Goal: Task Accomplishment & Management: Use online tool/utility

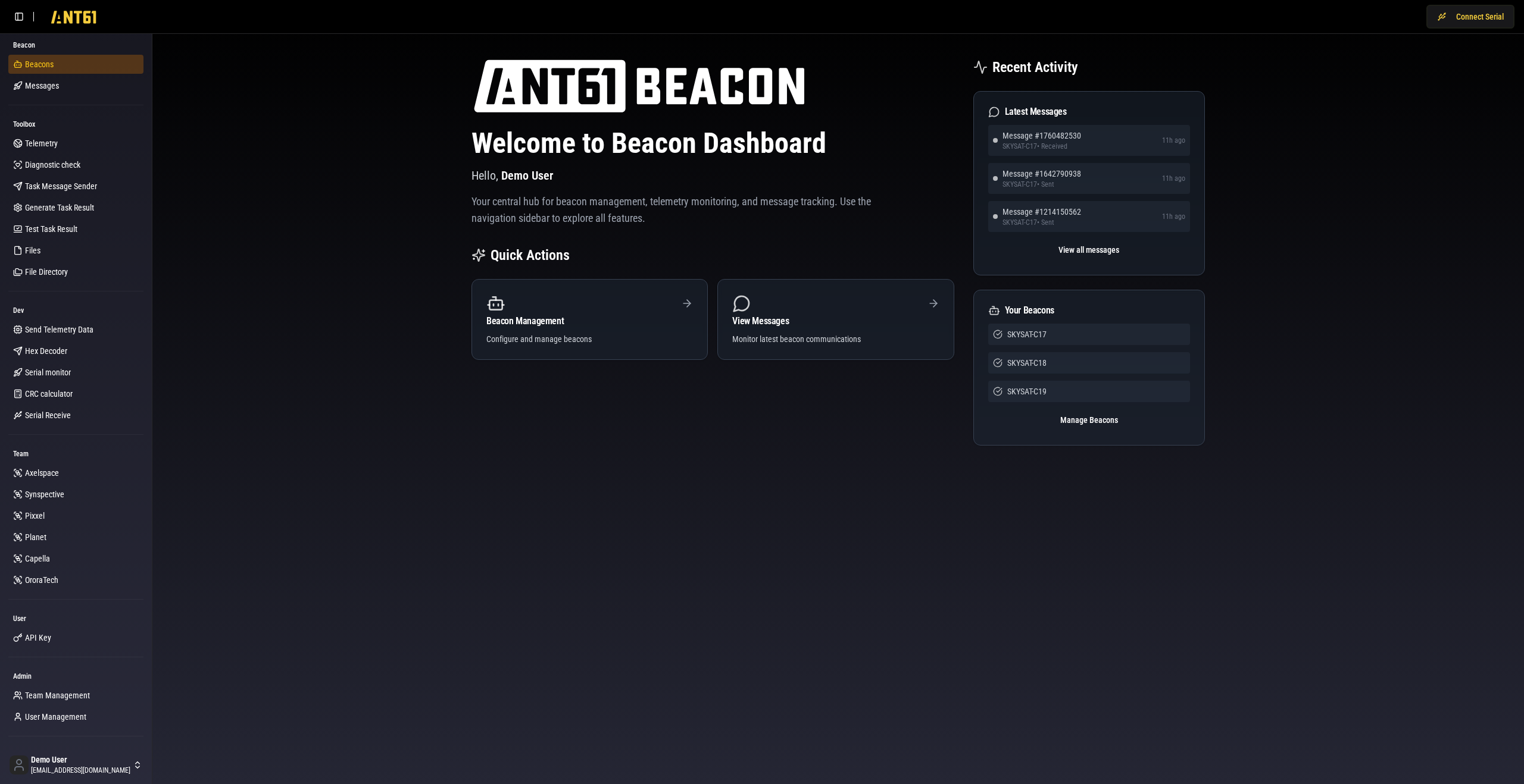
click at [71, 58] on link "Beacons" at bounding box center [76, 64] width 135 height 19
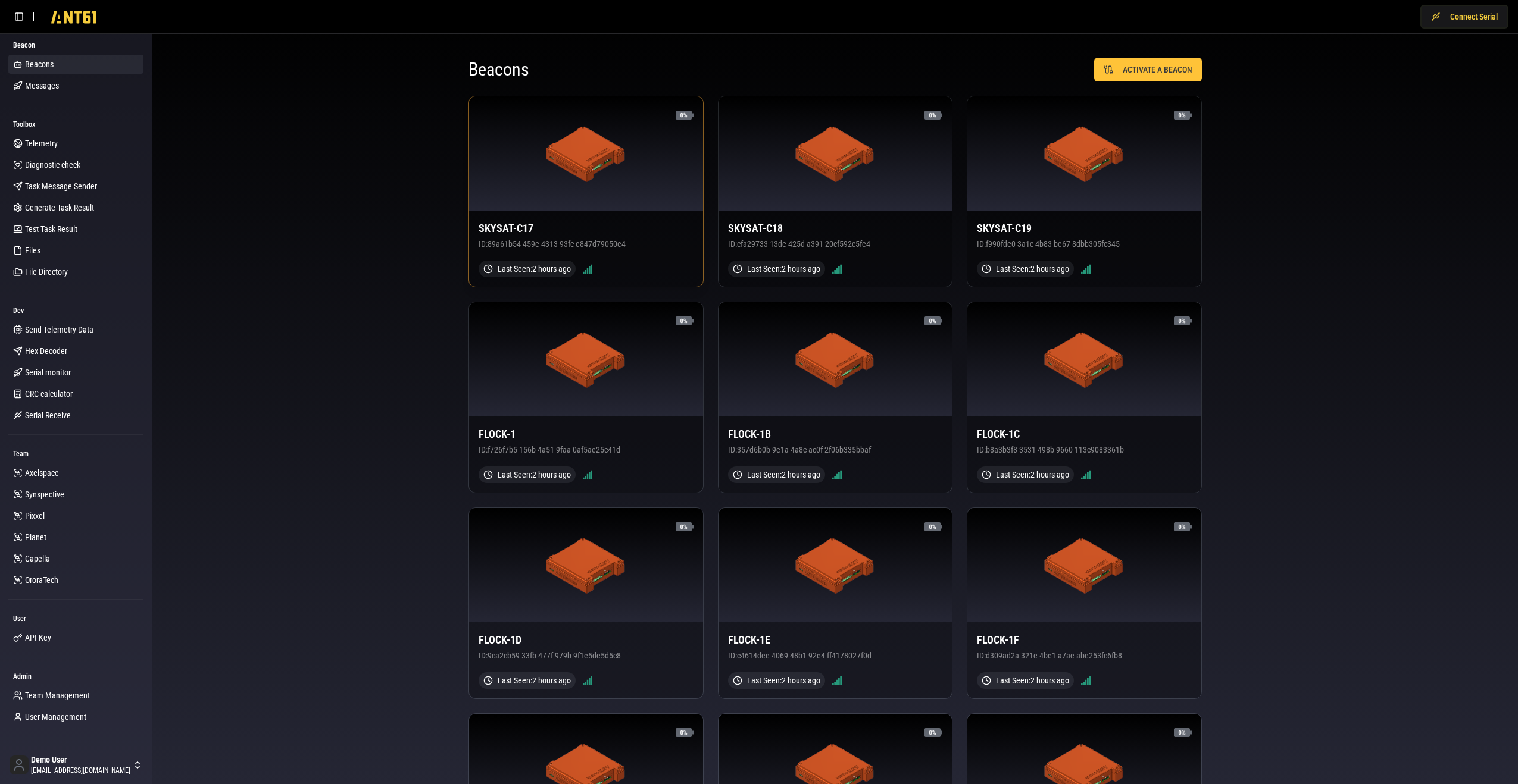
click at [608, 185] on div at bounding box center [587, 154] width 234 height 114
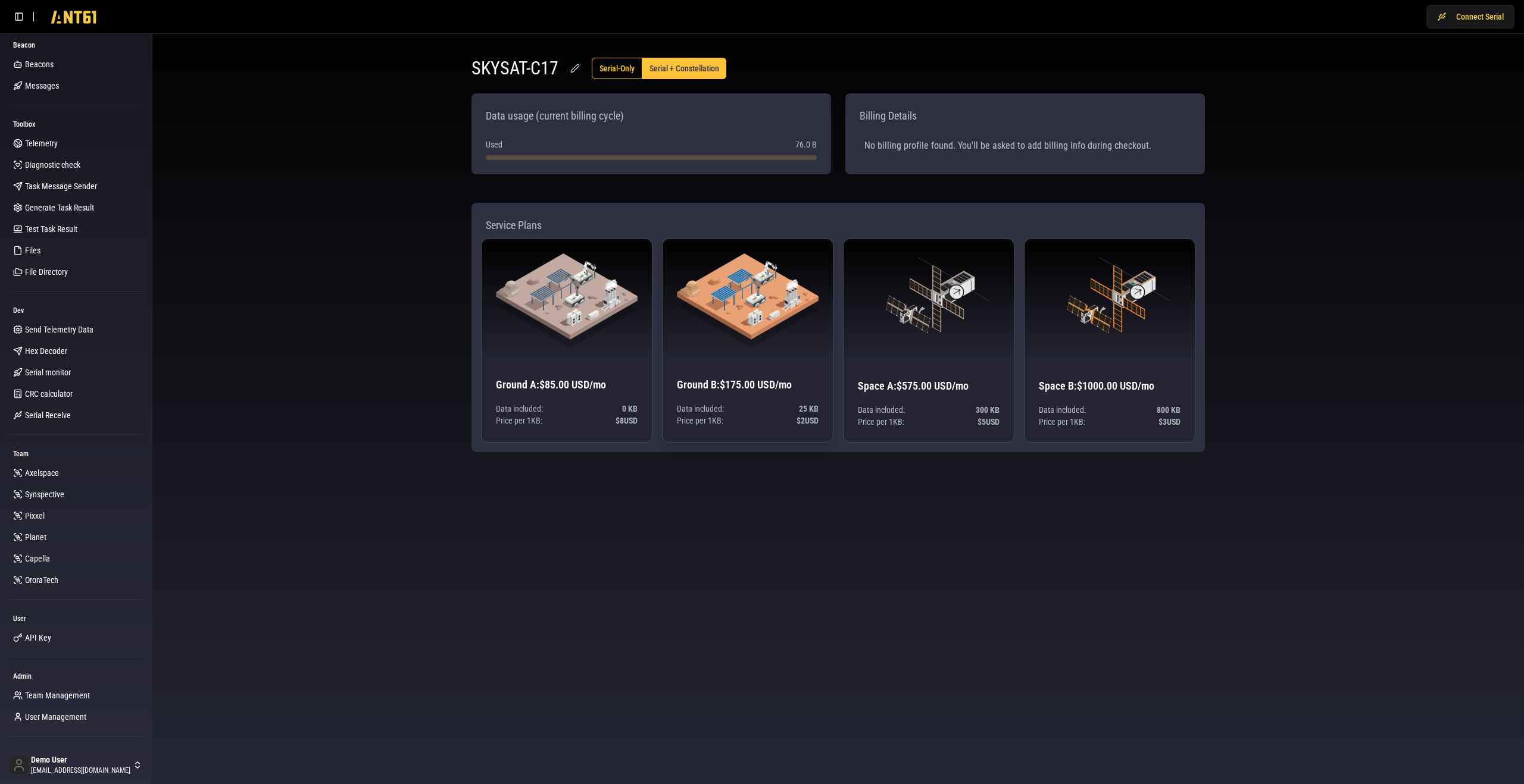
click at [702, 313] on img at bounding box center [747, 301] width 142 height 95
click at [571, 301] on img at bounding box center [566, 301] width 142 height 95
click at [59, 142] on link "Telemetry" at bounding box center [76, 143] width 135 height 19
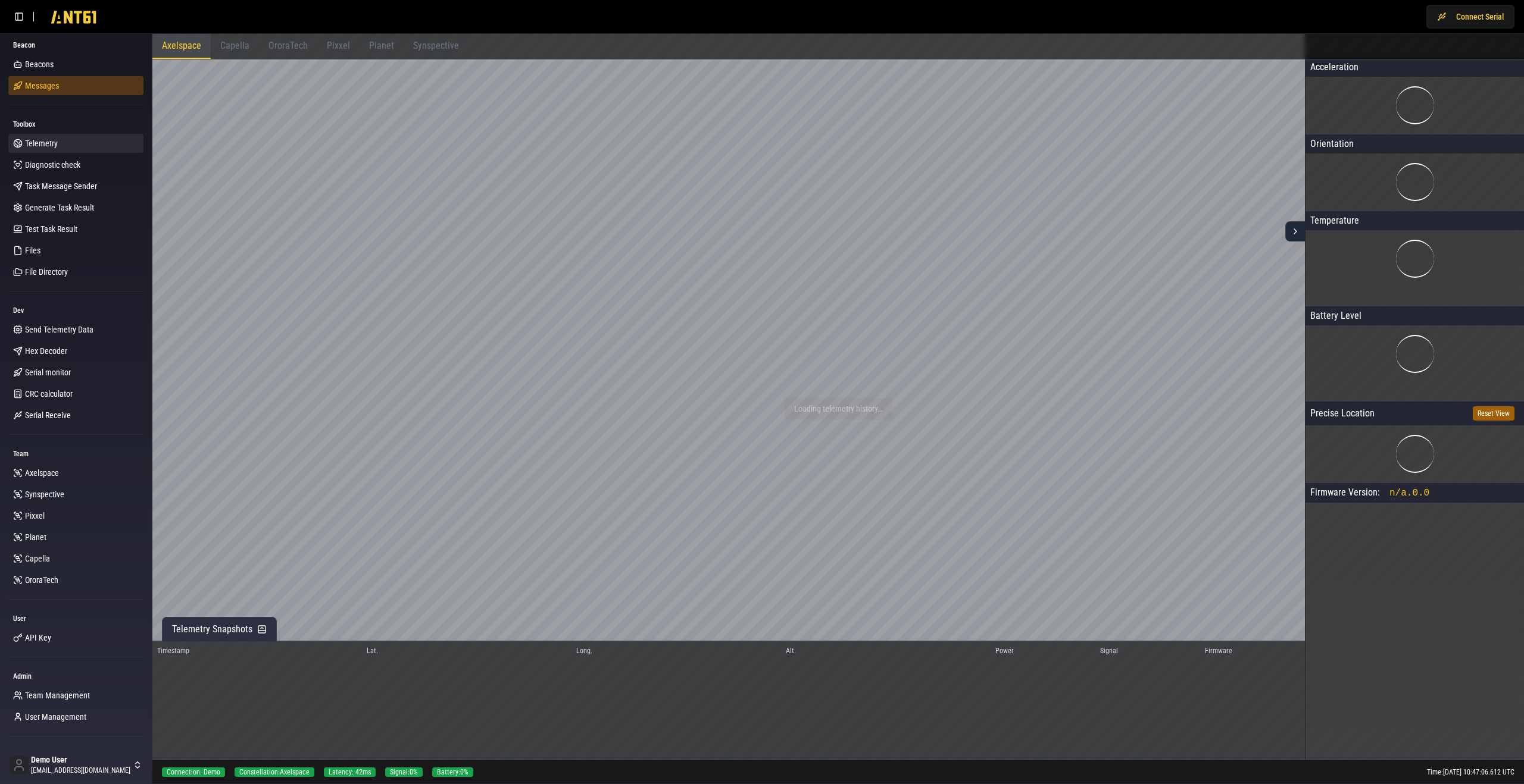
click at [82, 91] on link "Messages" at bounding box center [76, 85] width 135 height 19
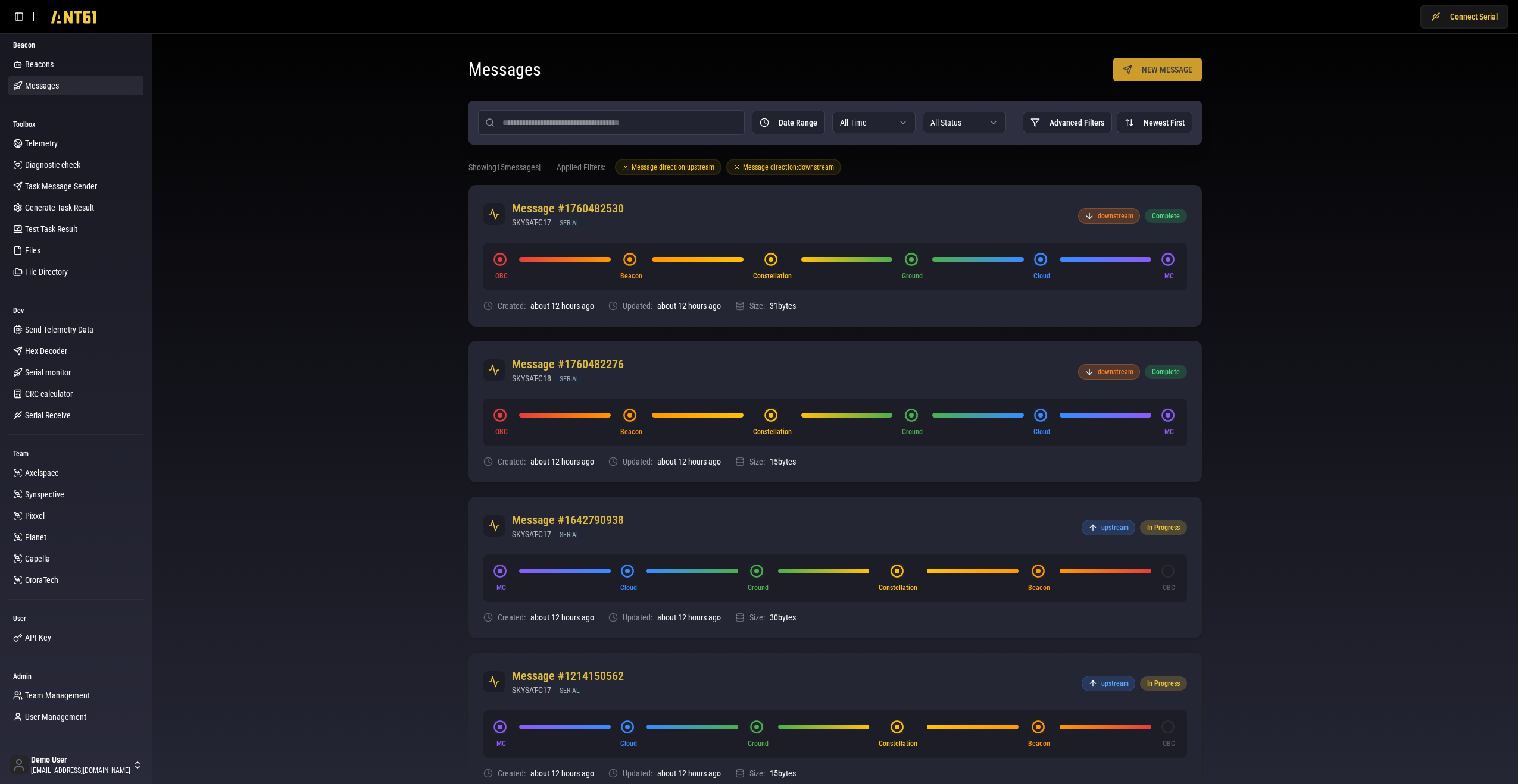
click at [1159, 69] on button "NEW MESSAGE" at bounding box center [1157, 69] width 89 height 23
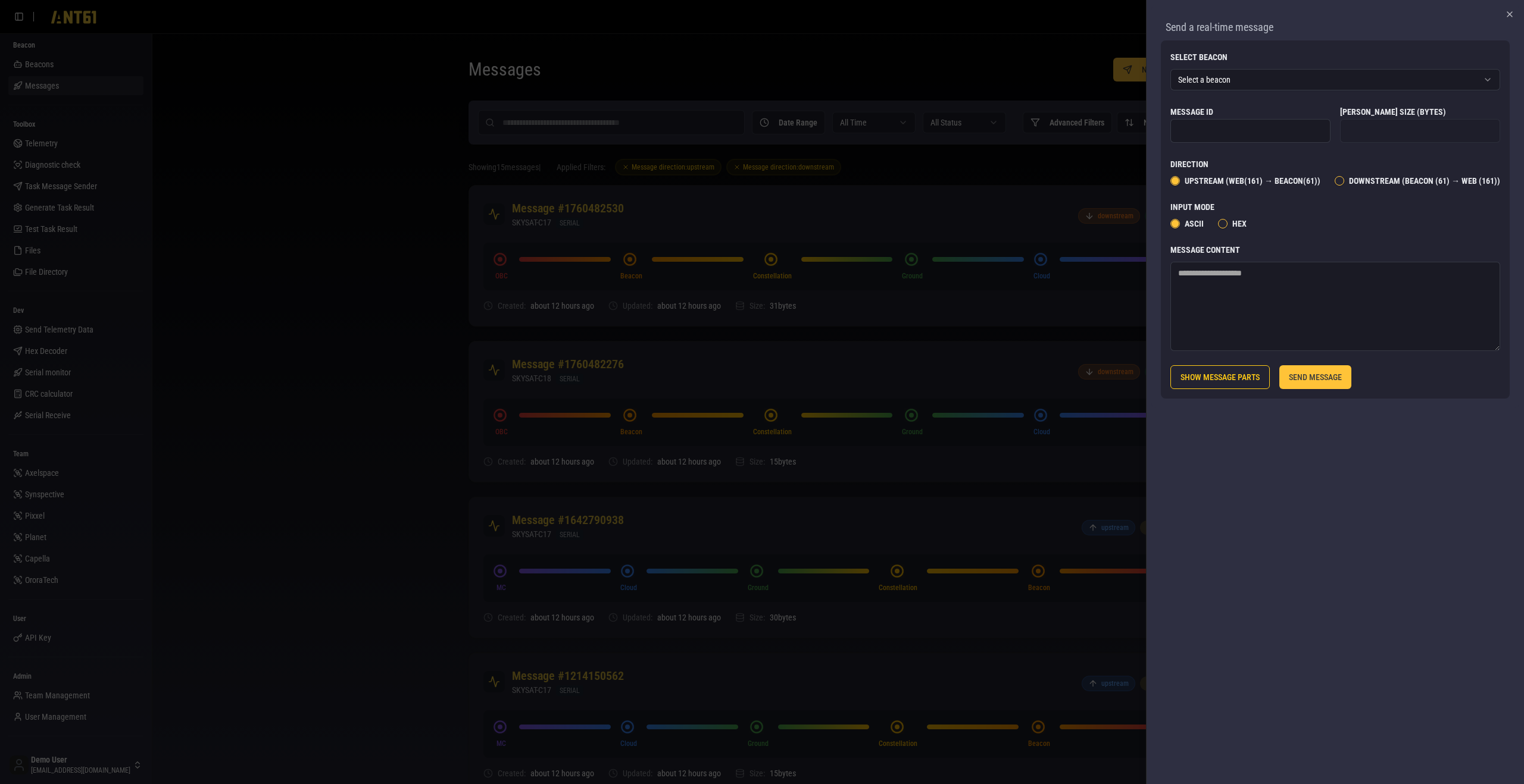
click at [1230, 281] on textarea "Message Content" at bounding box center [1336, 306] width 330 height 89
type textarea "*******"
click at [1307, 379] on button "SEND MESSAGE" at bounding box center [1315, 377] width 72 height 23
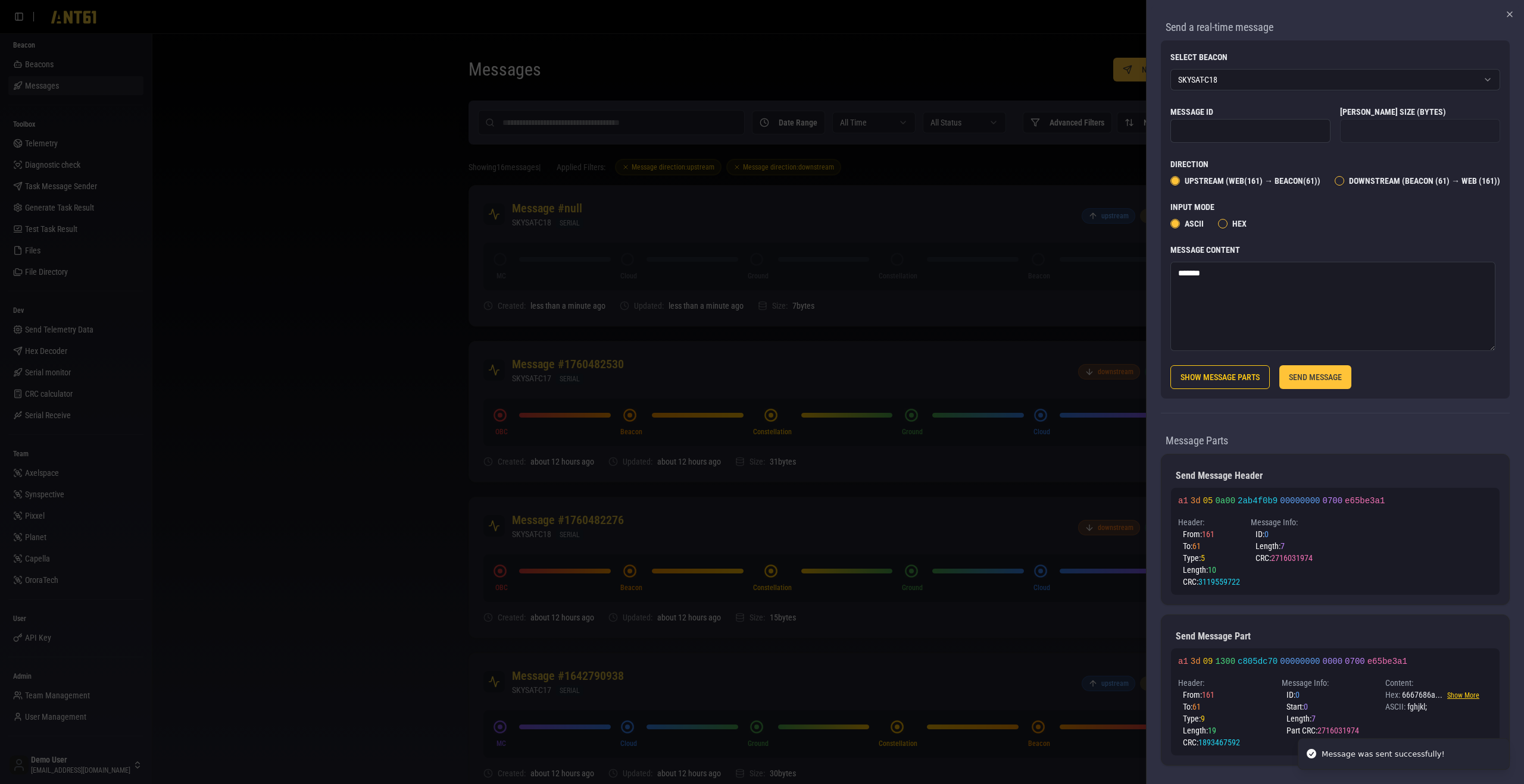
click at [947, 333] on div at bounding box center [762, 392] width 1524 height 784
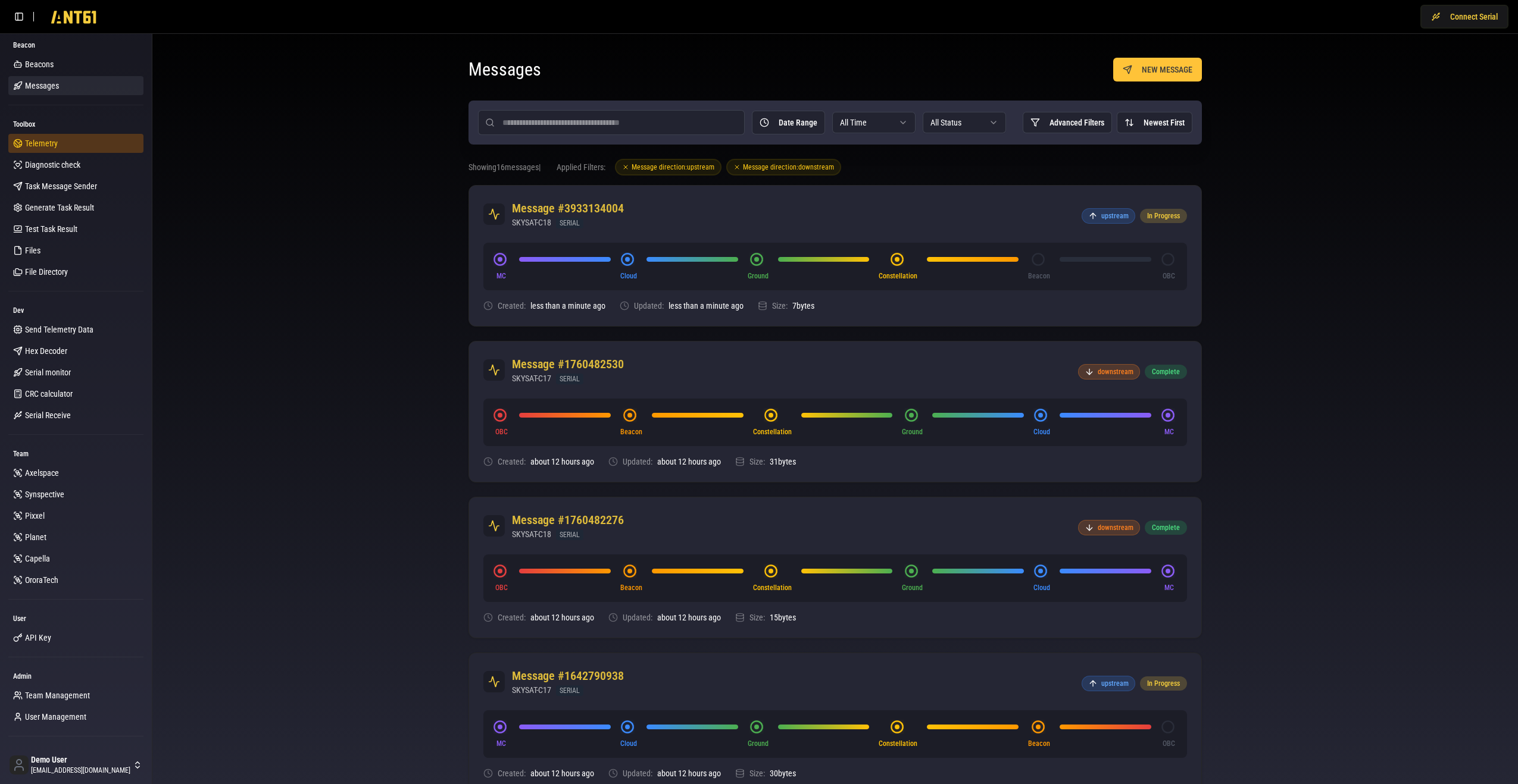
click at [96, 142] on link "Telemetry" at bounding box center [76, 143] width 135 height 19
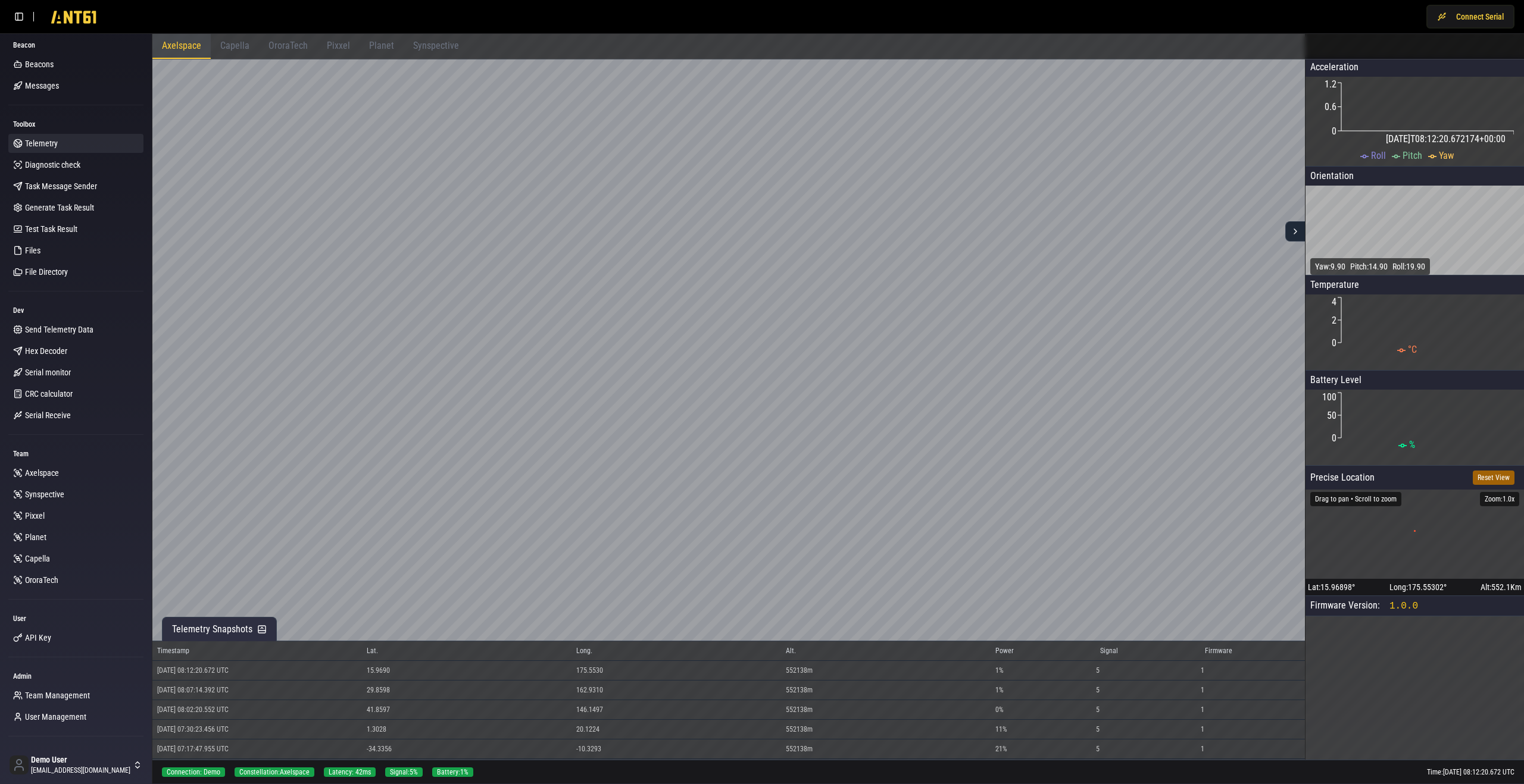
click at [249, 44] on div "Capella" at bounding box center [234, 46] width 48 height 25
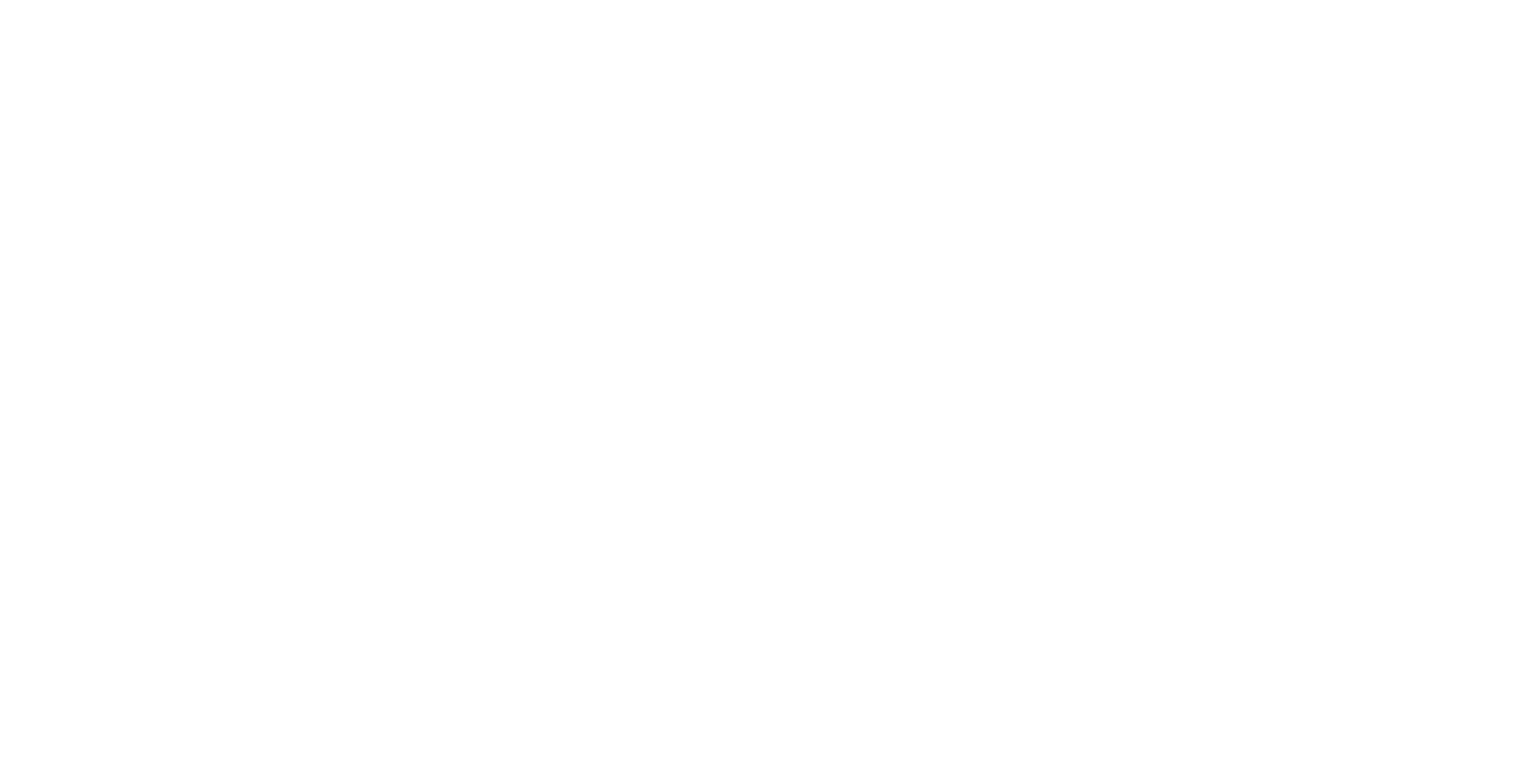
click at [290, 47] on div "Connect Serial Beacon Beacons Messages Toolbox Telemetry Diagnostic check Task …" at bounding box center [762, 392] width 1524 height 784
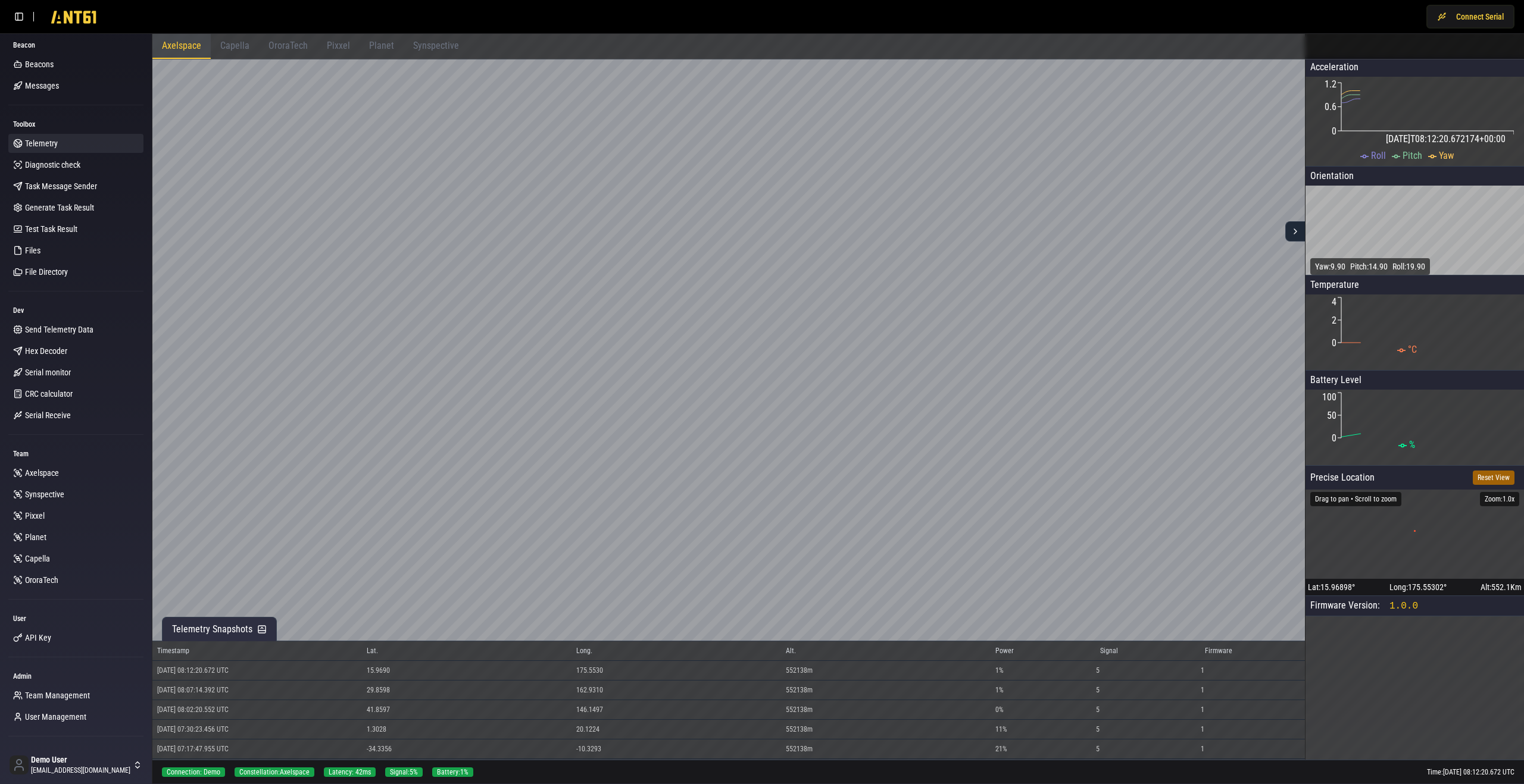
click at [285, 52] on div "OroraTech" at bounding box center [288, 46] width 58 height 25
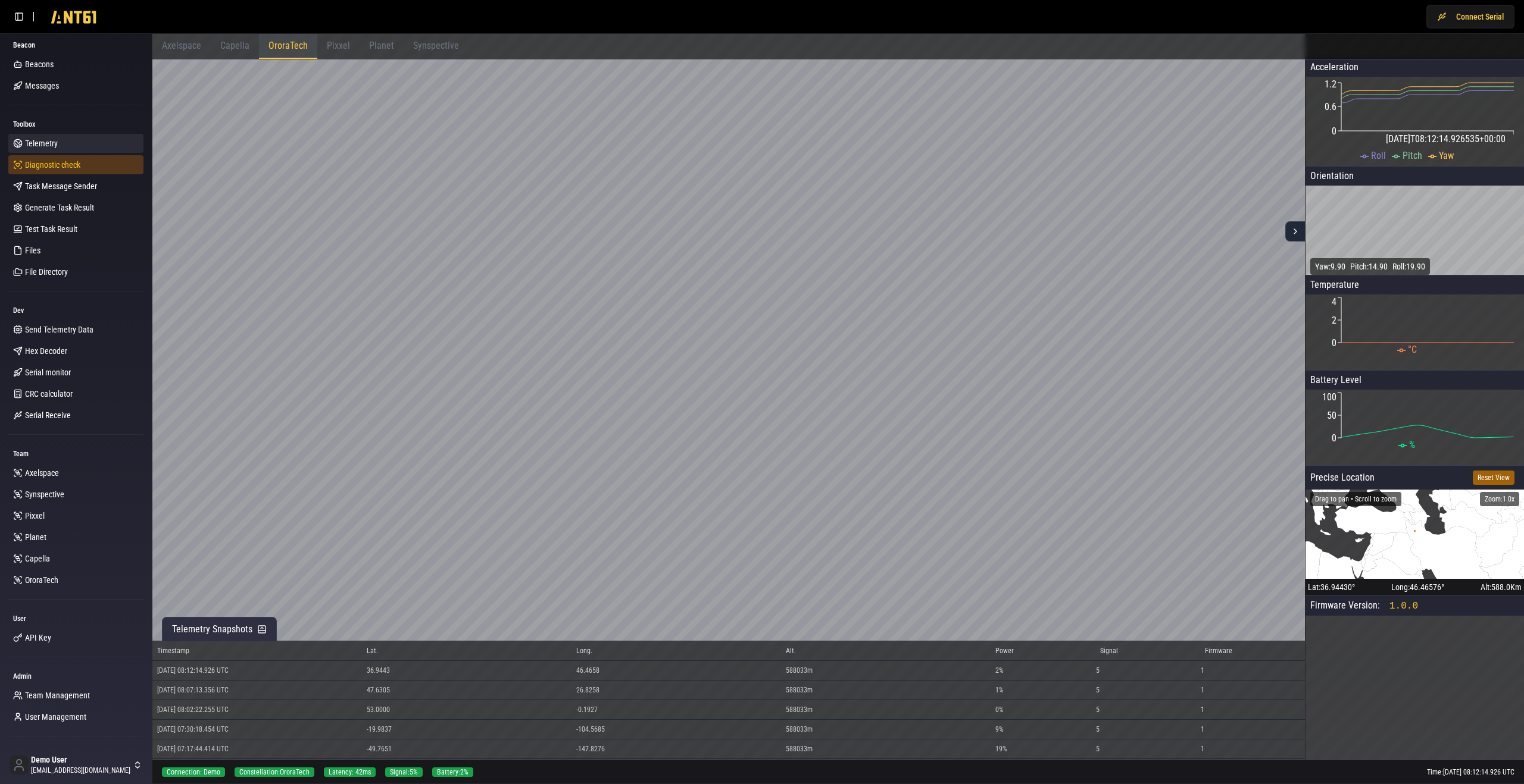
click at [66, 167] on span "Diagnostic check" at bounding box center [52, 165] width 55 height 12
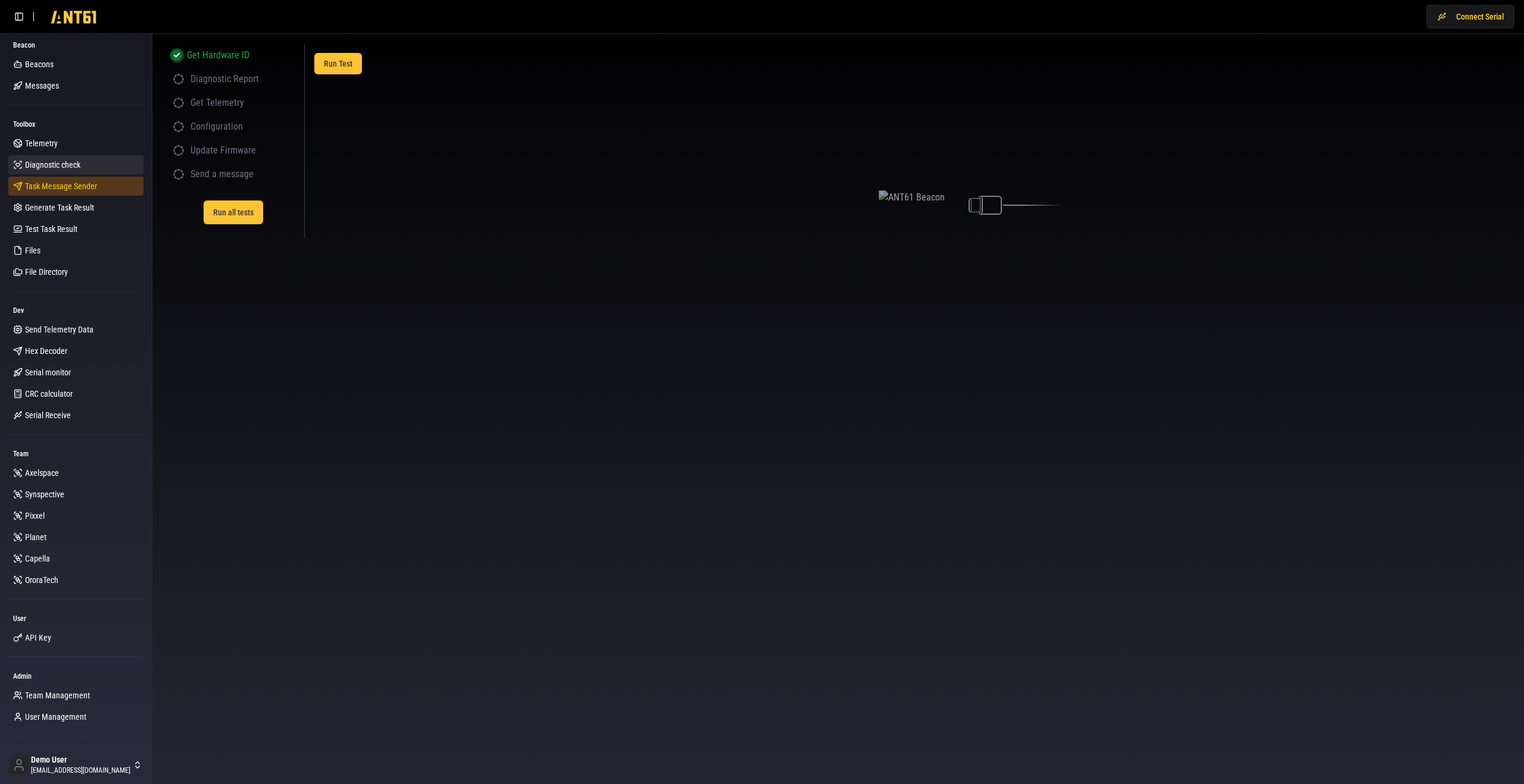
click at [58, 184] on span "Task Message Sender" at bounding box center [61, 185] width 72 height 12
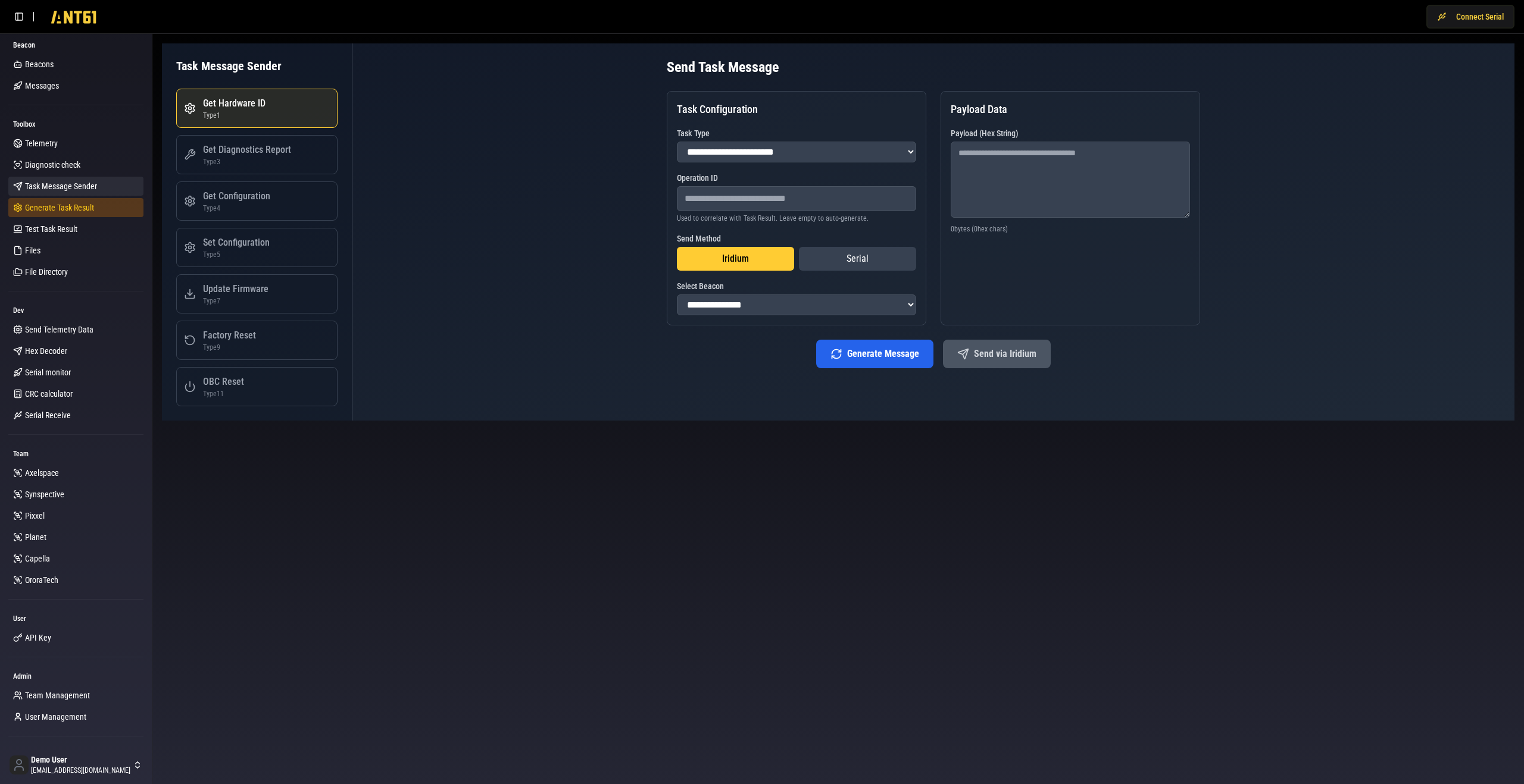
click at [56, 204] on span "Generate Task Result" at bounding box center [60, 207] width 69 height 12
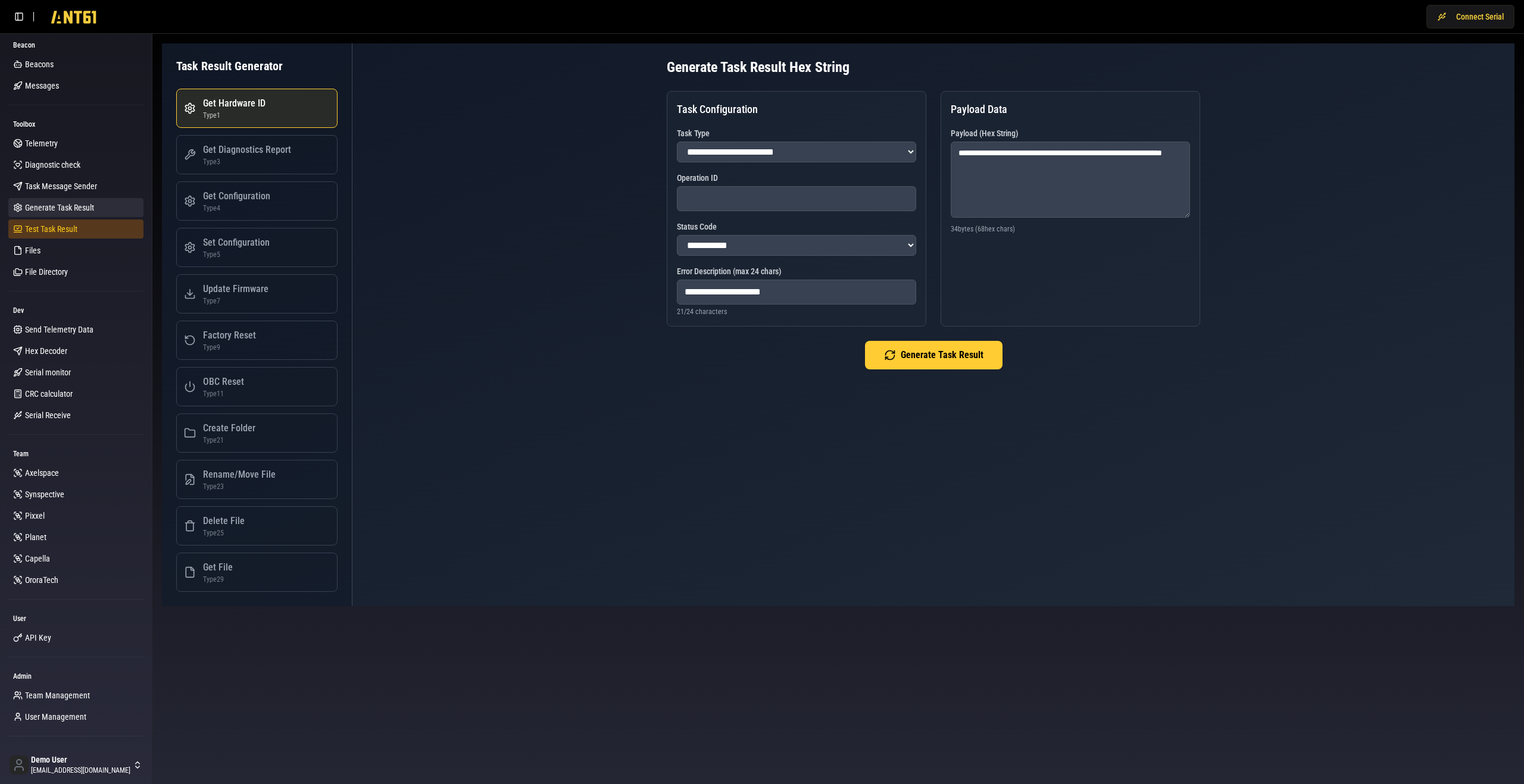
click at [58, 223] on span "Test Task Result" at bounding box center [52, 229] width 52 height 12
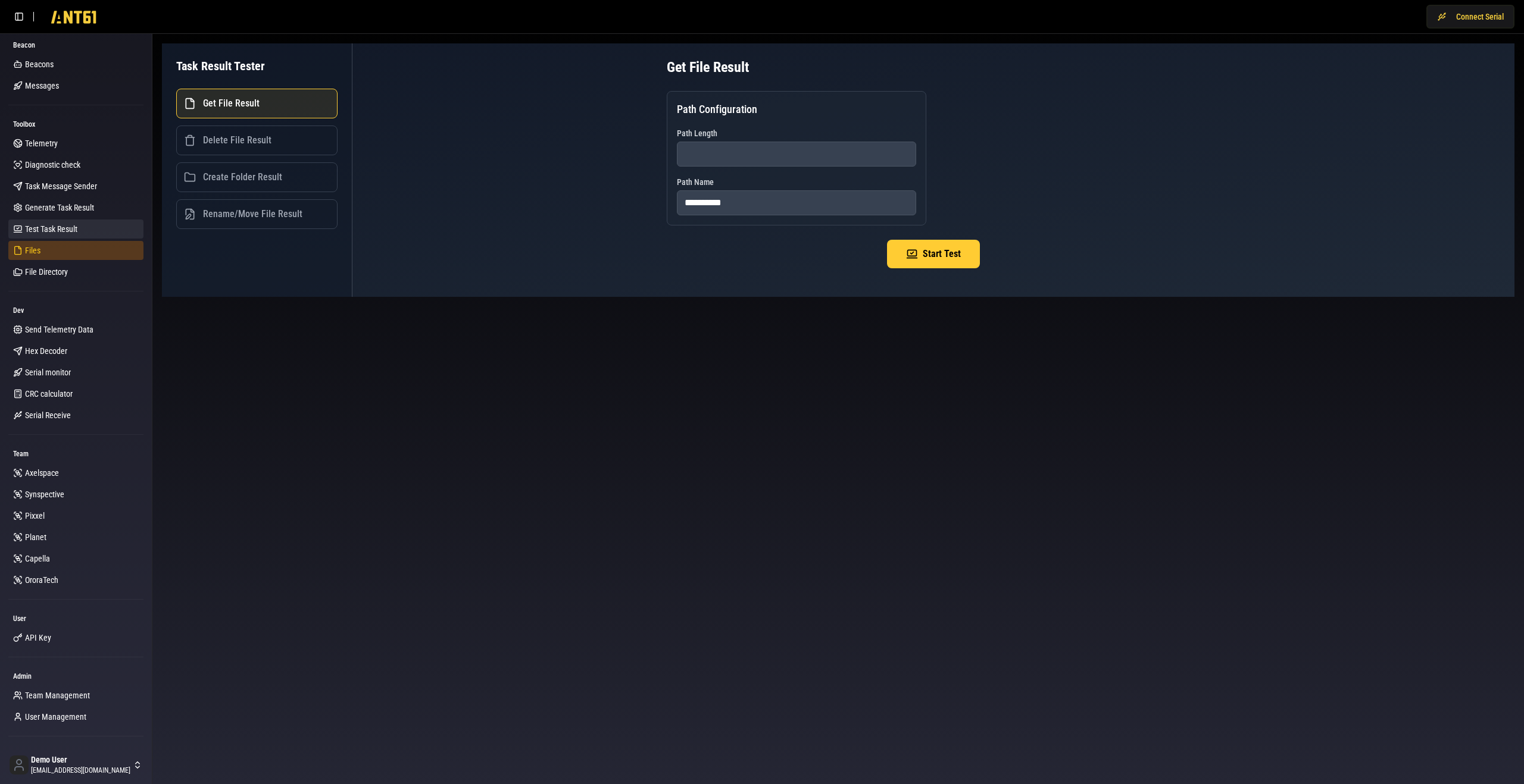
click at [56, 247] on link "Files" at bounding box center [76, 250] width 135 height 19
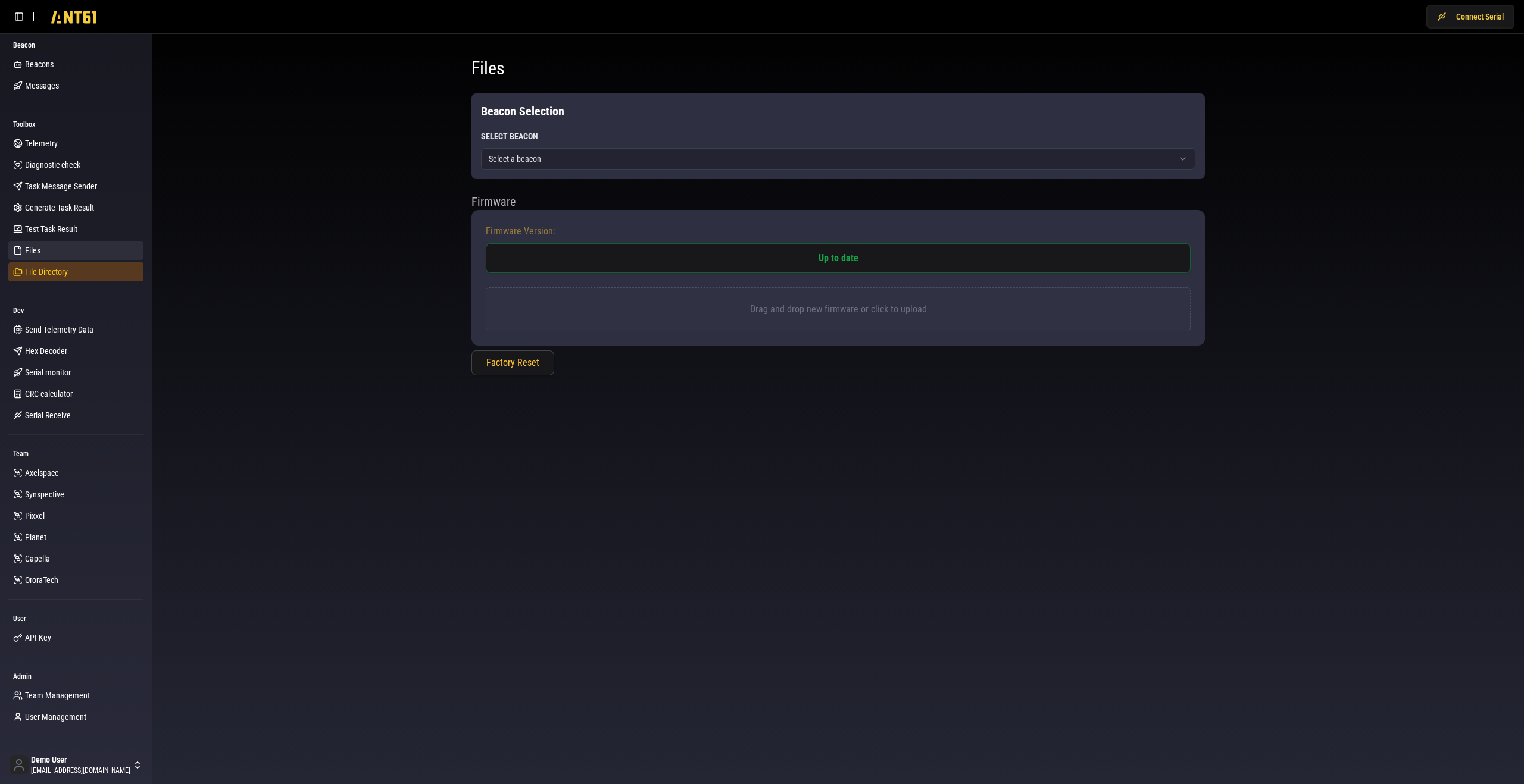
click at [58, 276] on span "File Directory" at bounding box center [47, 272] width 43 height 12
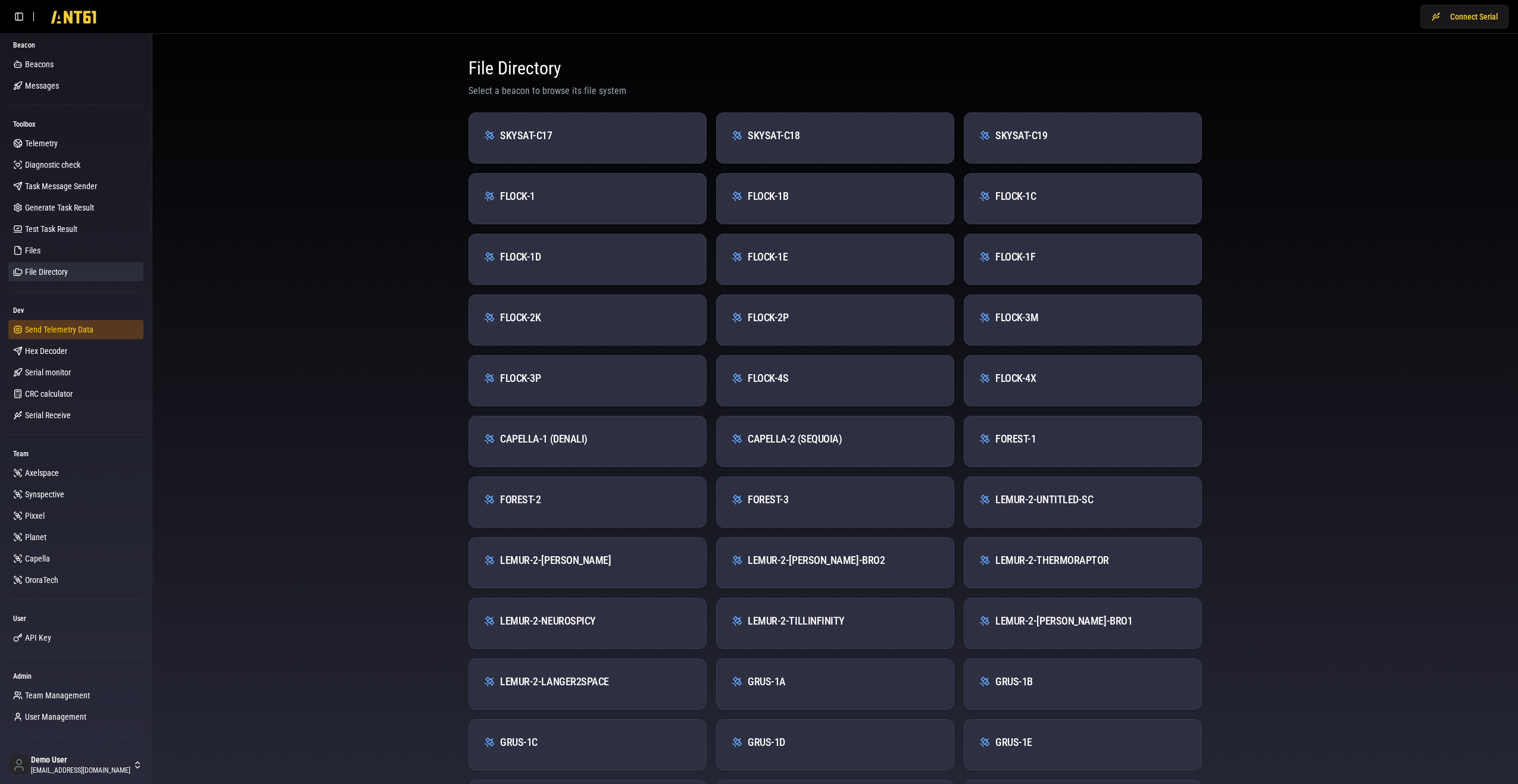
click at [58, 322] on link "Send Telemetry Data" at bounding box center [76, 330] width 135 height 19
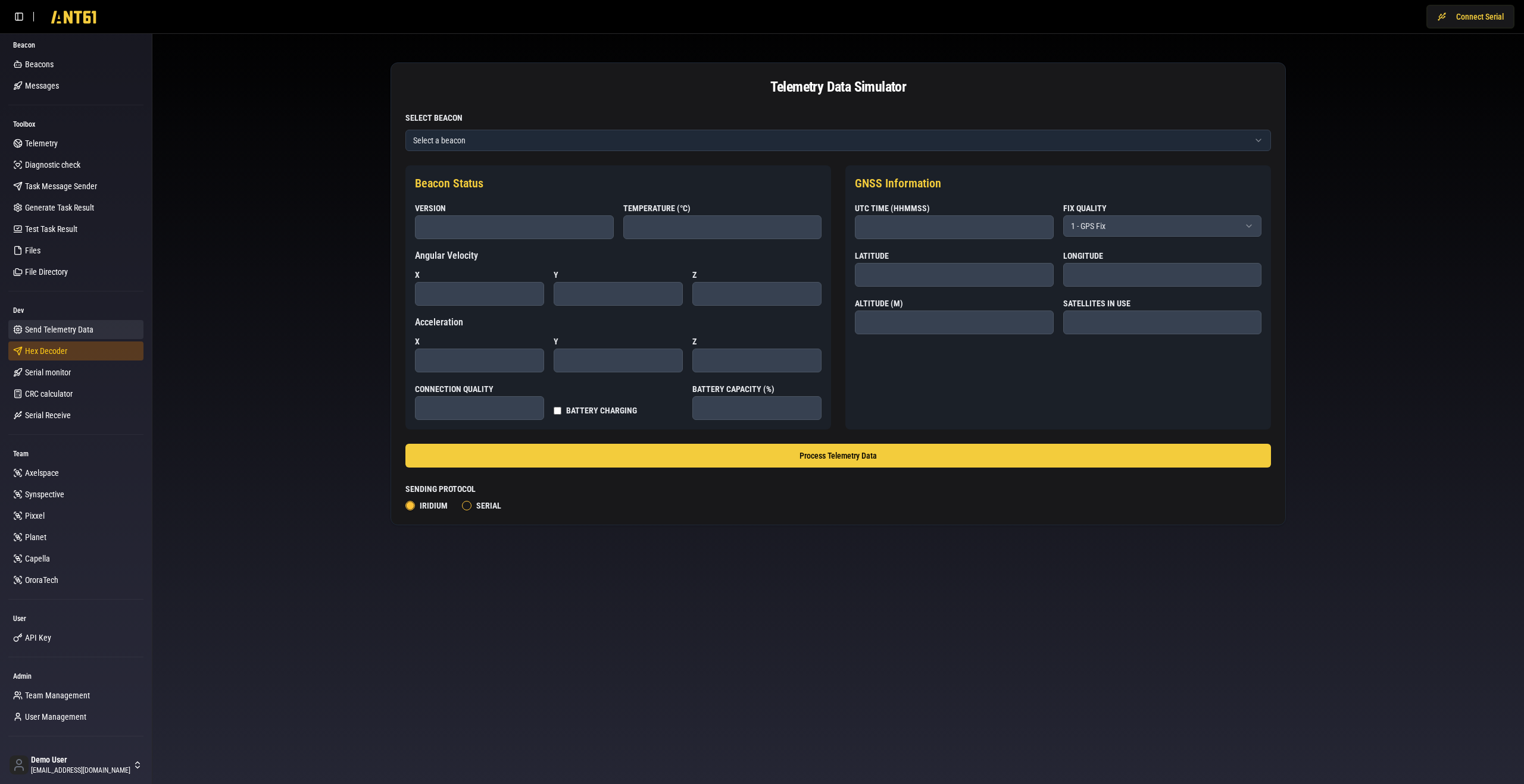
click at [58, 357] on link "Hex Decoder" at bounding box center [76, 351] width 135 height 19
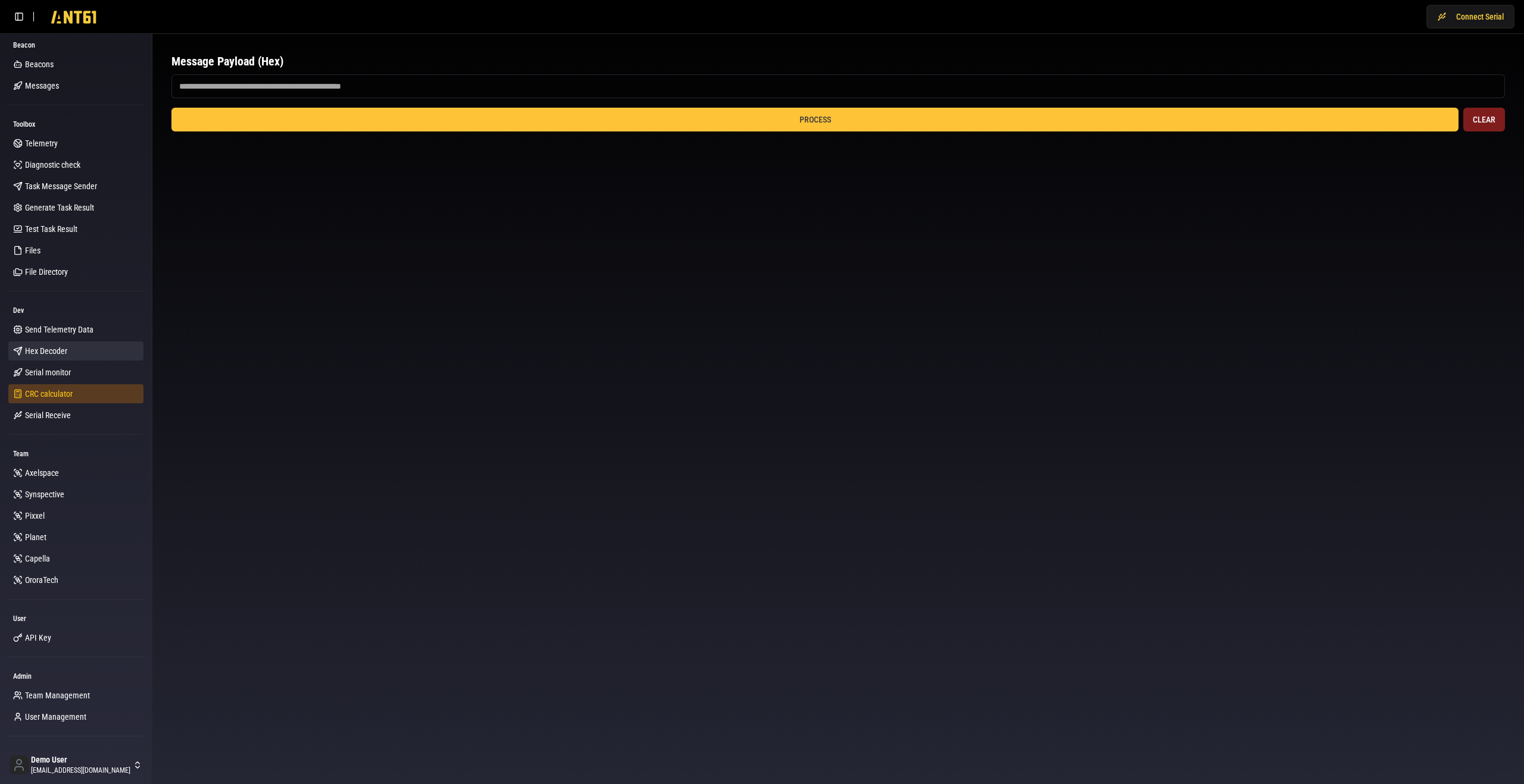
click at [67, 391] on span "CRC calculator" at bounding box center [49, 393] width 48 height 12
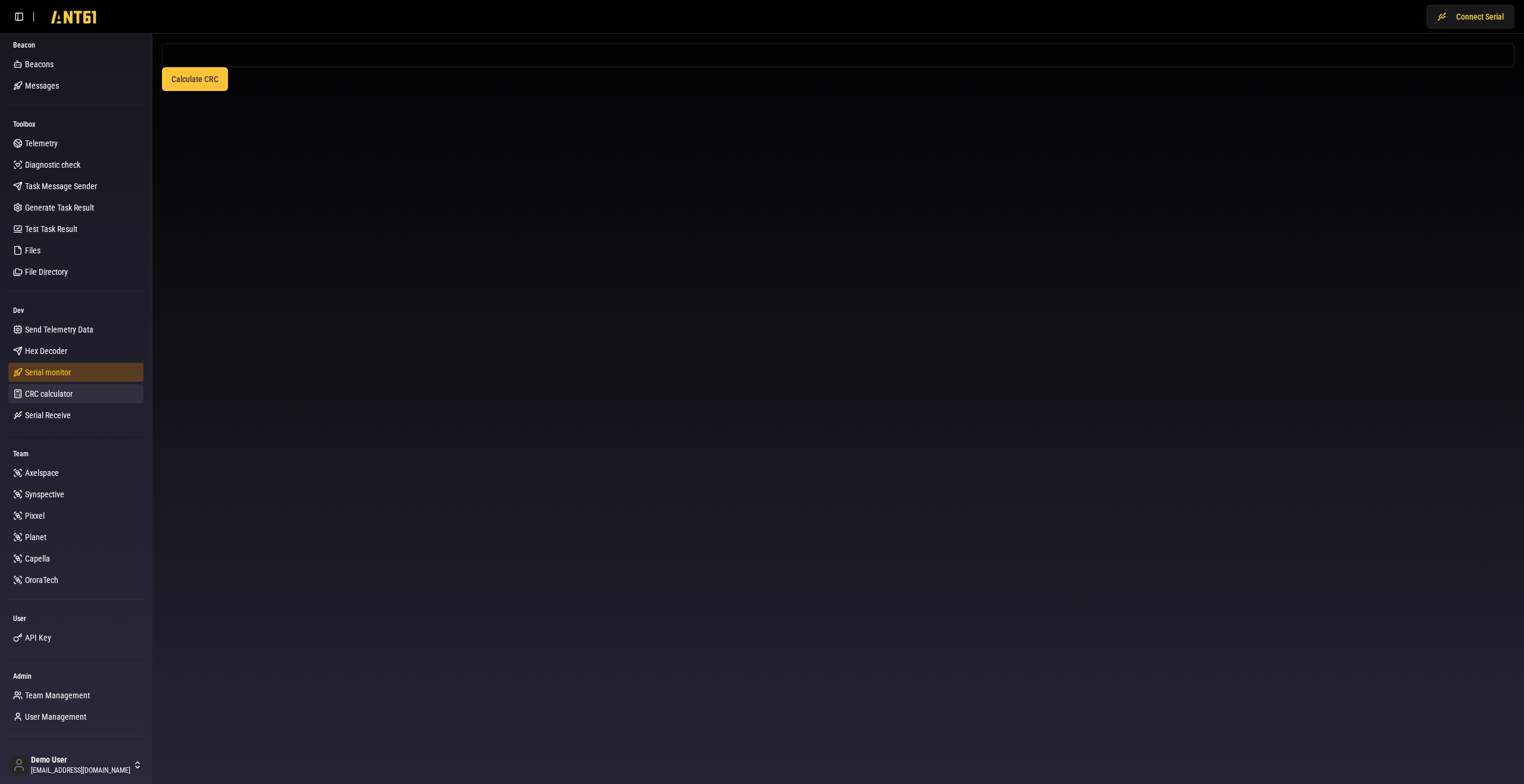
click at [68, 379] on link "Serial monitor" at bounding box center [76, 373] width 135 height 19
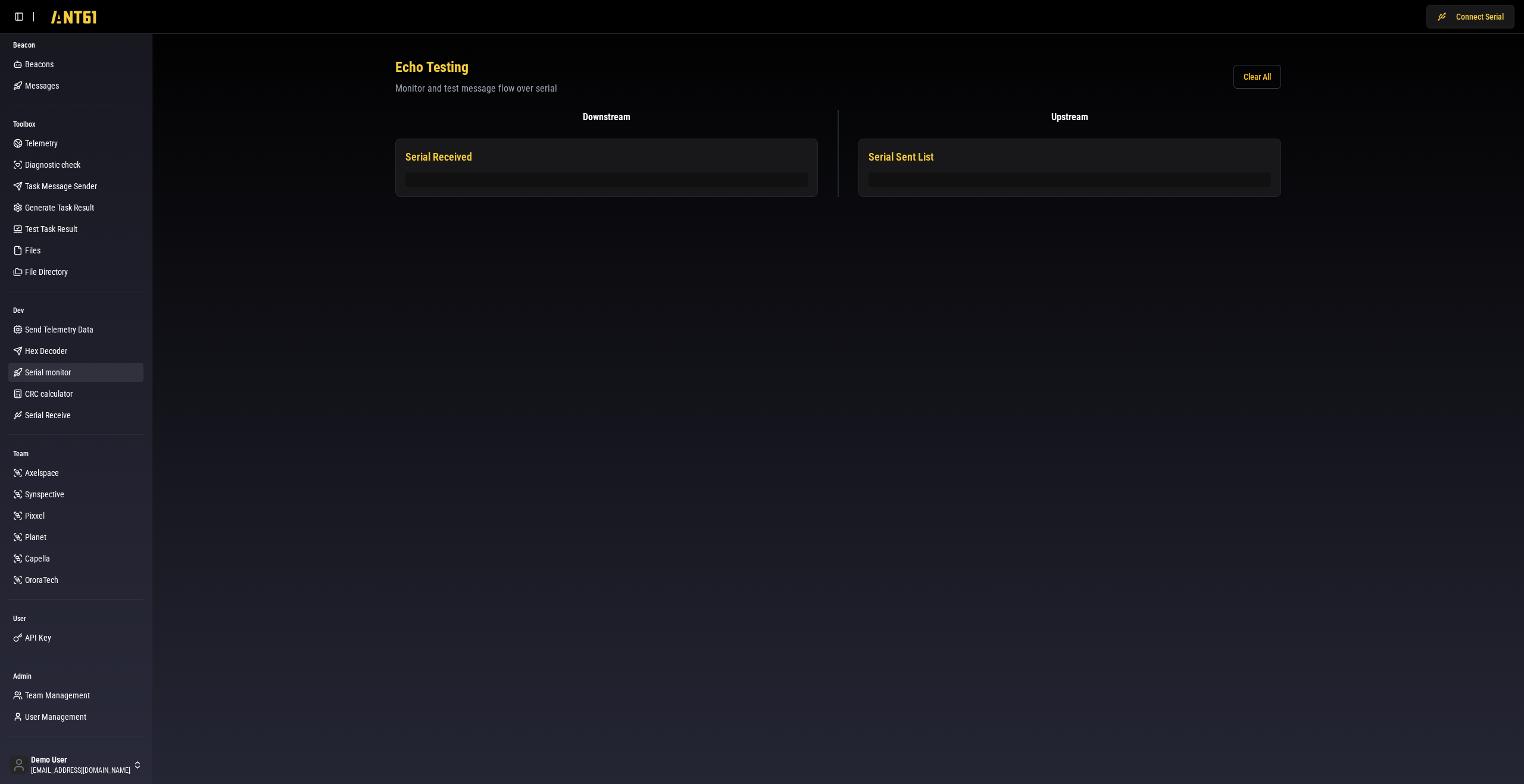
click at [56, 426] on div "Dev Send Telemetry Data Hex Decoder Serial monitor CRC calculator Serial Receiv…" at bounding box center [75, 368] width 140 height 139
click at [60, 415] on span "Serial Receive" at bounding box center [48, 415] width 46 height 12
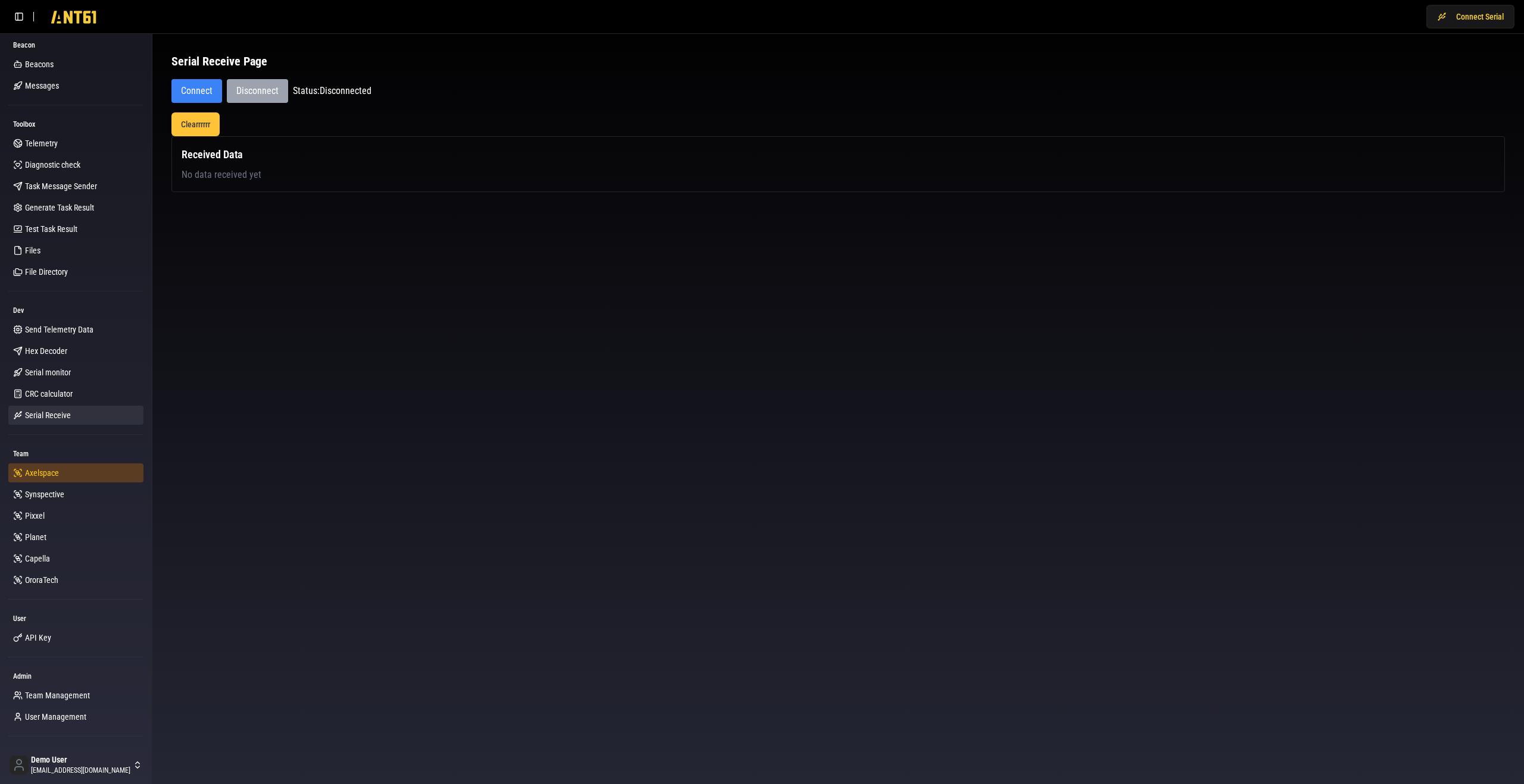
click at [46, 471] on span "Axelspace" at bounding box center [42, 473] width 34 height 12
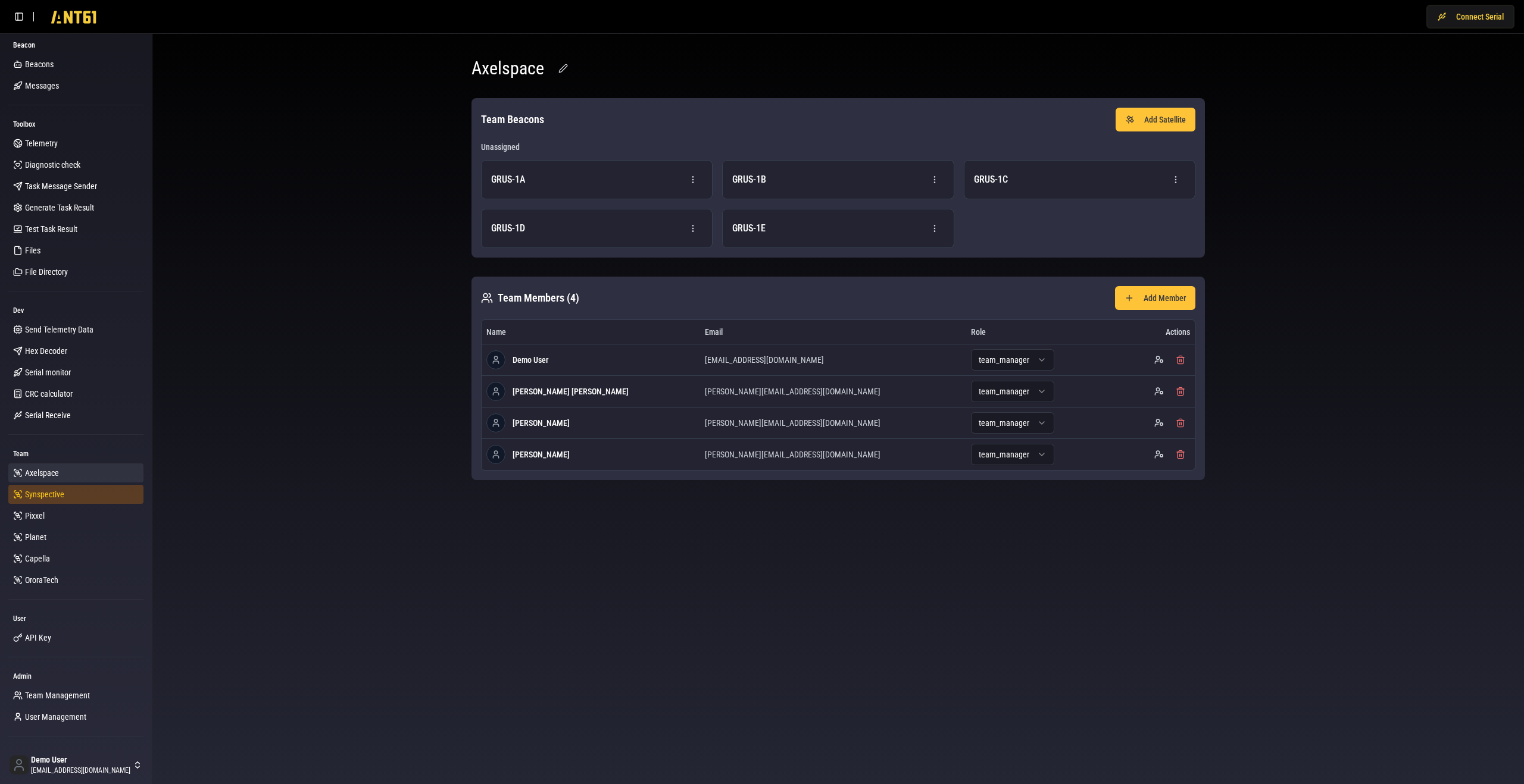
click at [51, 492] on span "Synspective" at bounding box center [45, 495] width 39 height 12
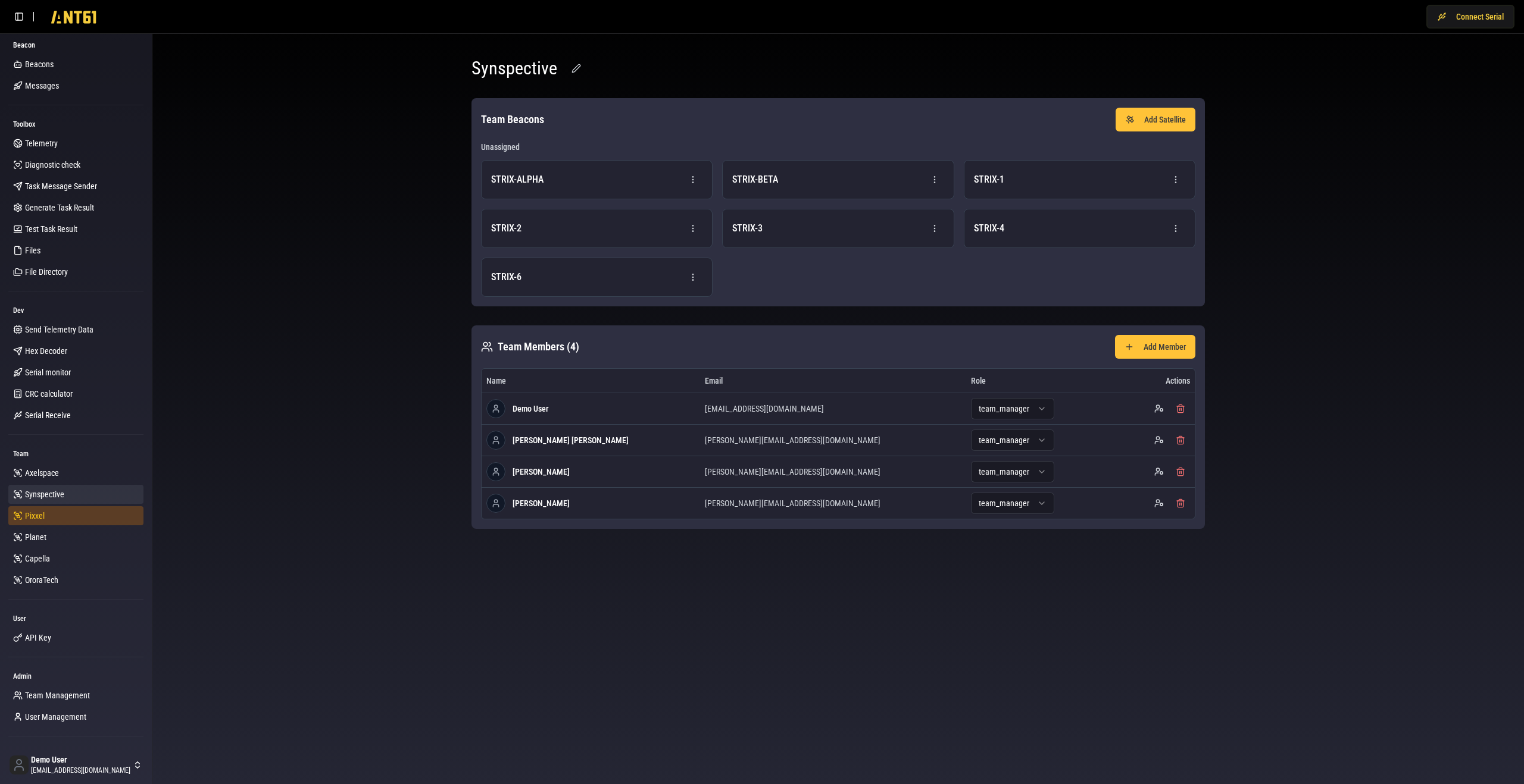
click at [47, 512] on link "Pixxel" at bounding box center [76, 516] width 135 height 19
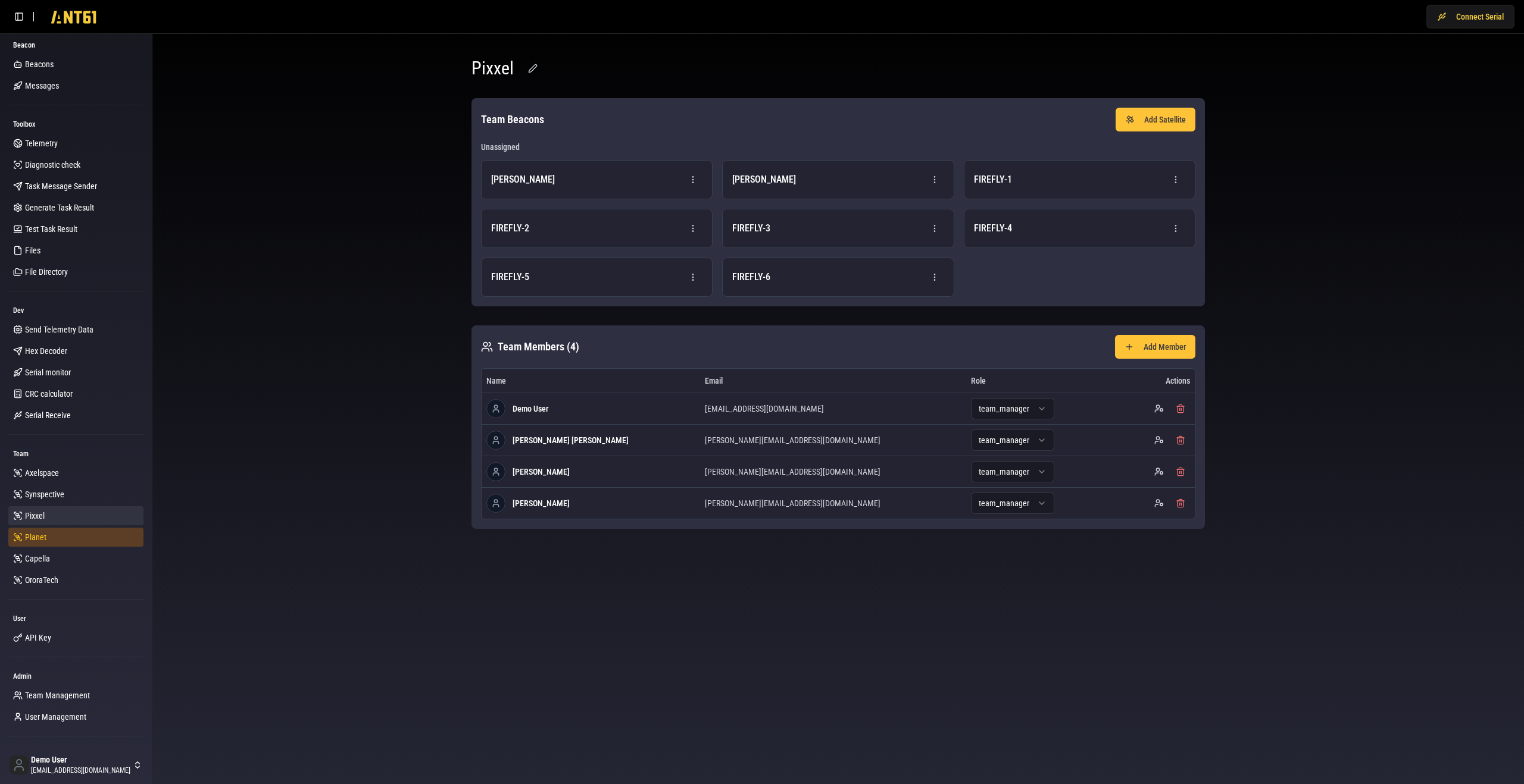
click at [43, 539] on span "Planet" at bounding box center [36, 537] width 22 height 12
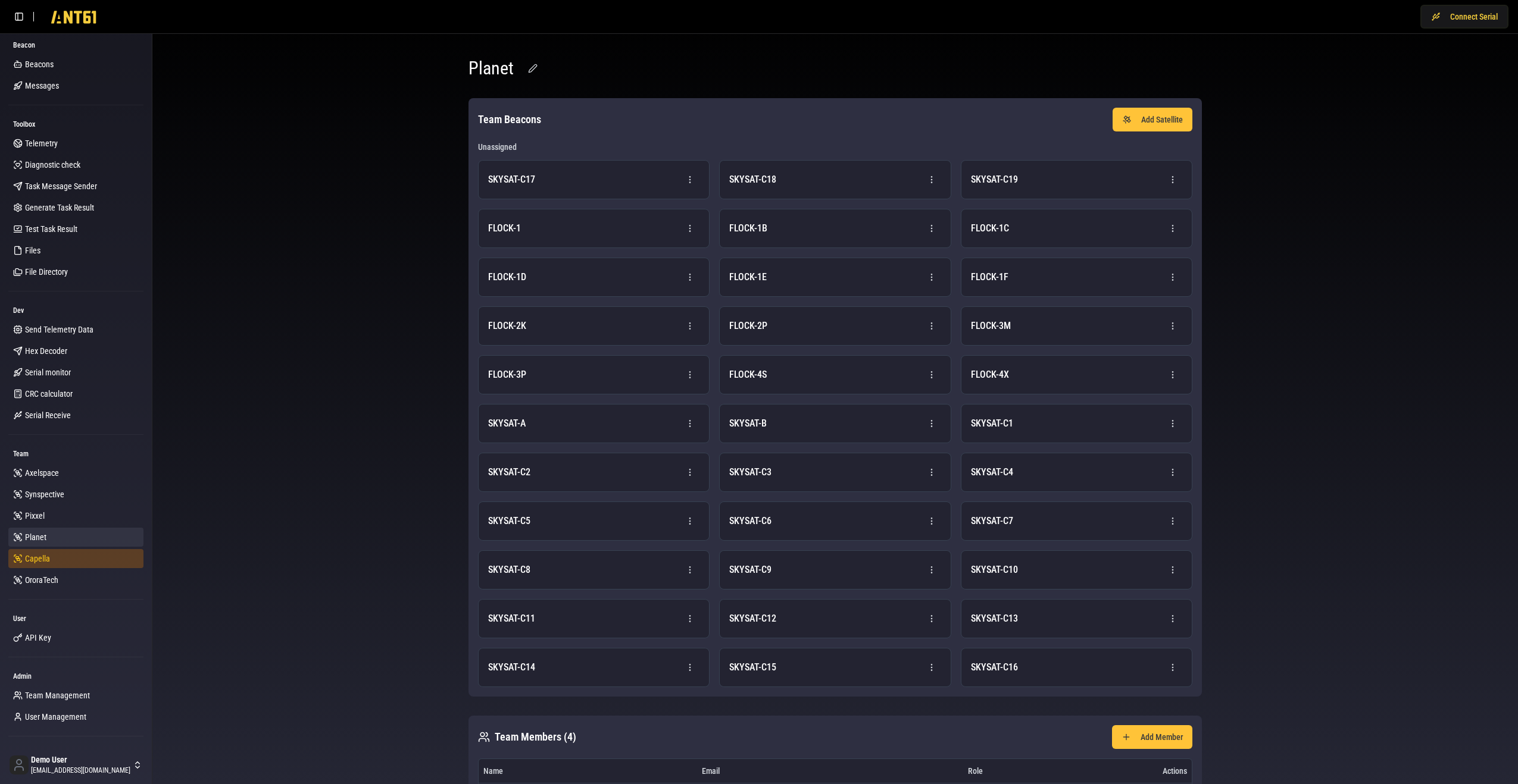
click at [38, 566] on link "Capella" at bounding box center [76, 558] width 135 height 19
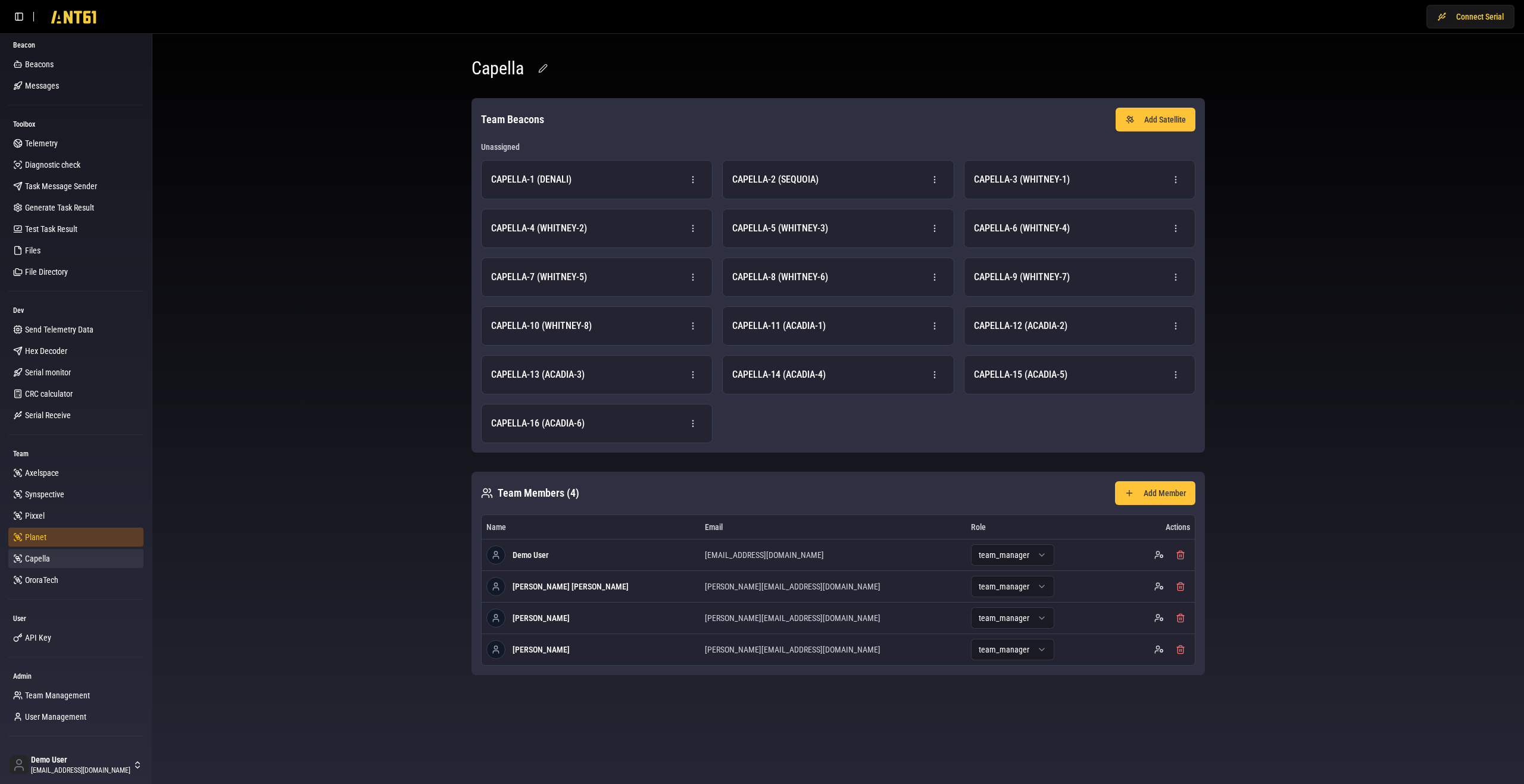
click at [50, 542] on link "Planet" at bounding box center [76, 537] width 135 height 19
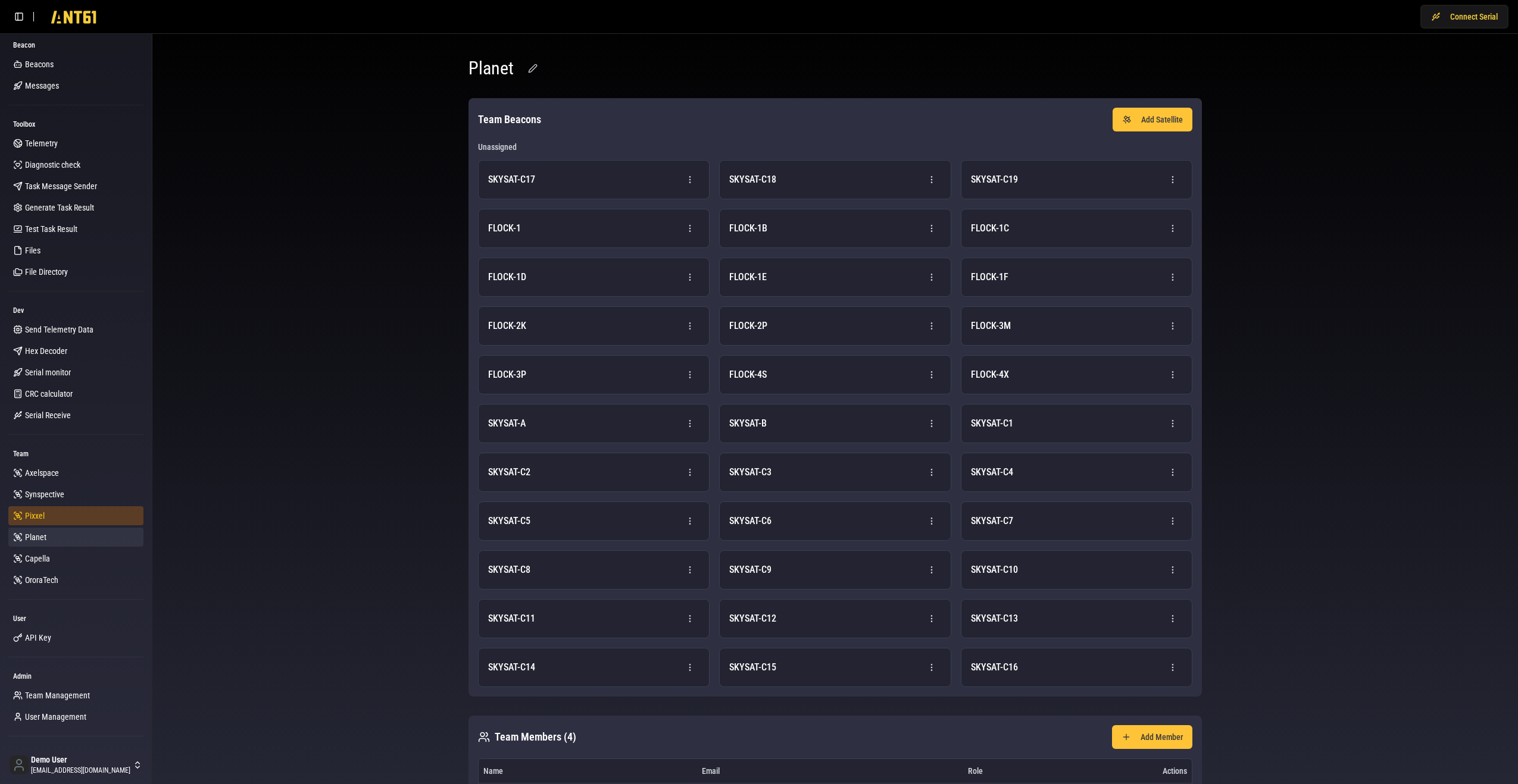
click at [61, 517] on link "Pixxel" at bounding box center [76, 516] width 135 height 19
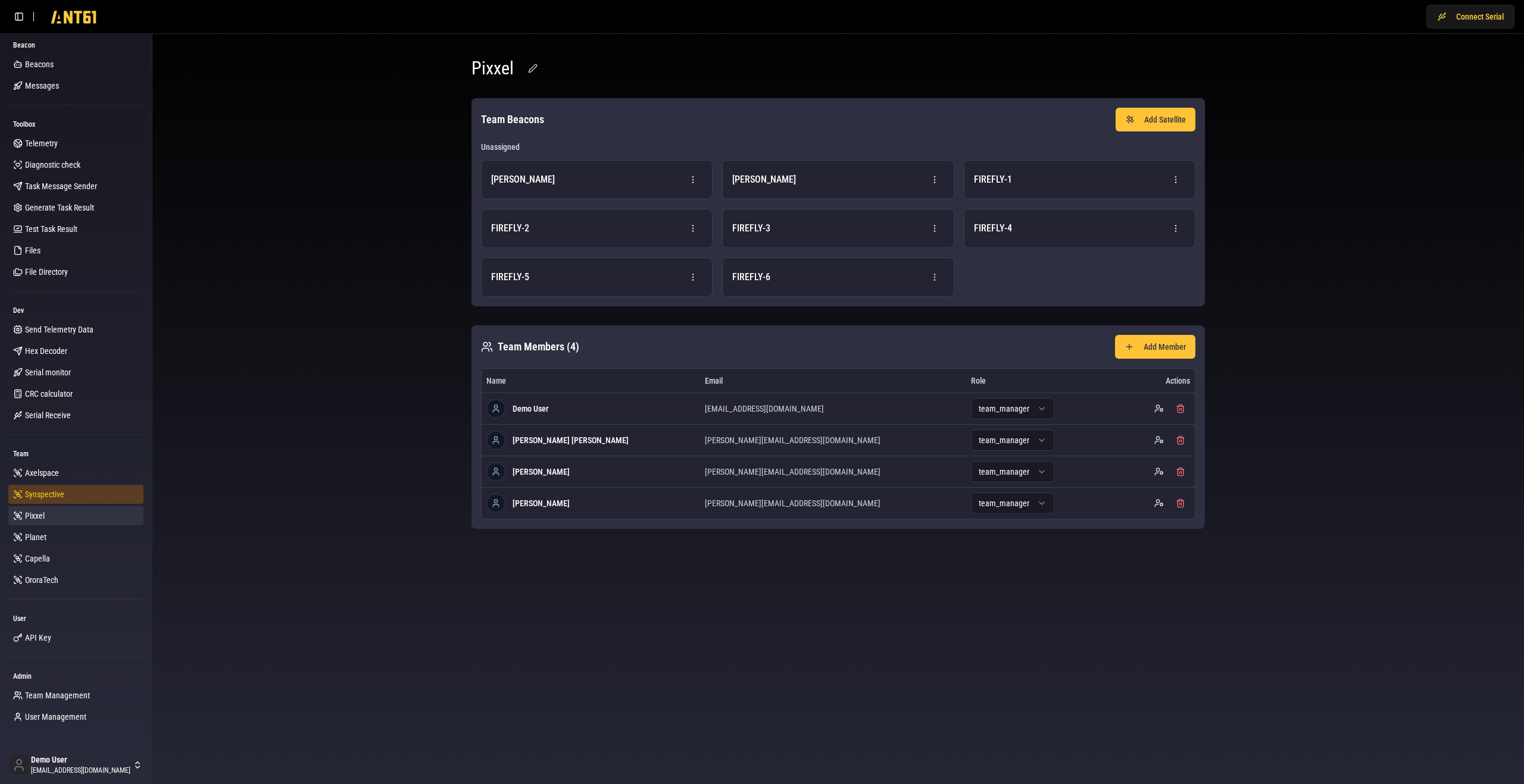
click at [67, 496] on link "Synspective" at bounding box center [76, 495] width 135 height 19
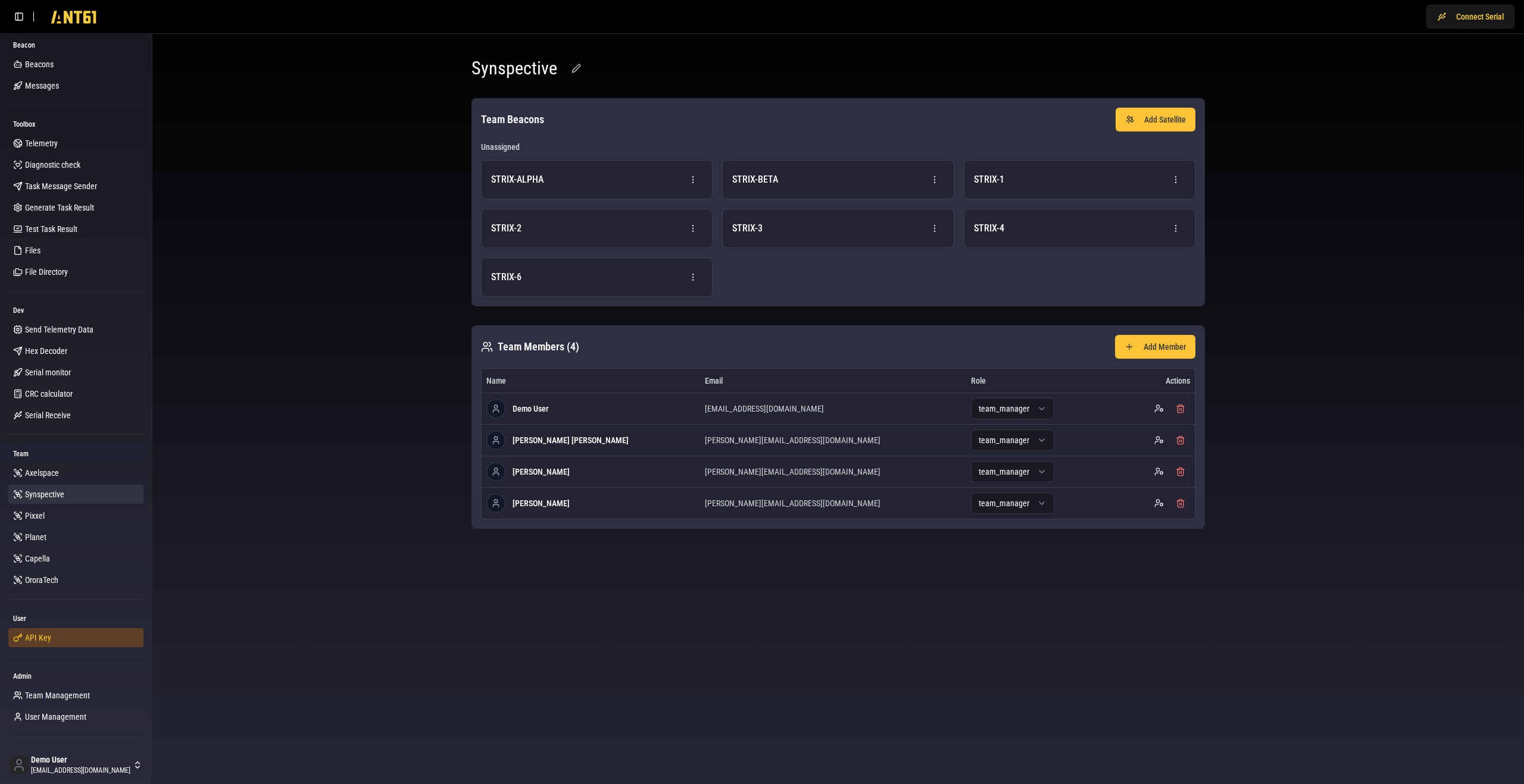
click at [28, 640] on span "API Key" at bounding box center [38, 638] width 26 height 12
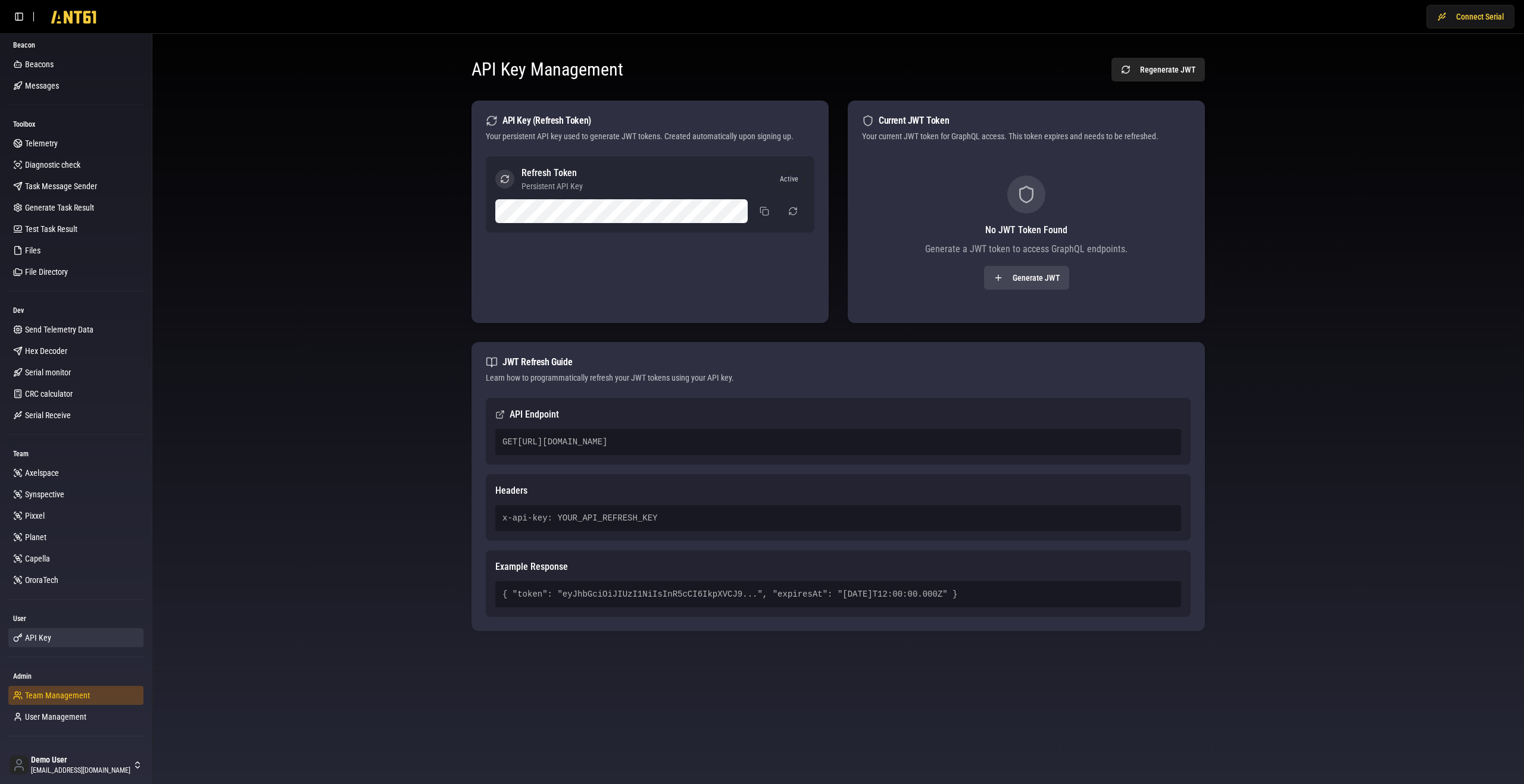
click at [53, 703] on link "Team Management" at bounding box center [76, 695] width 135 height 19
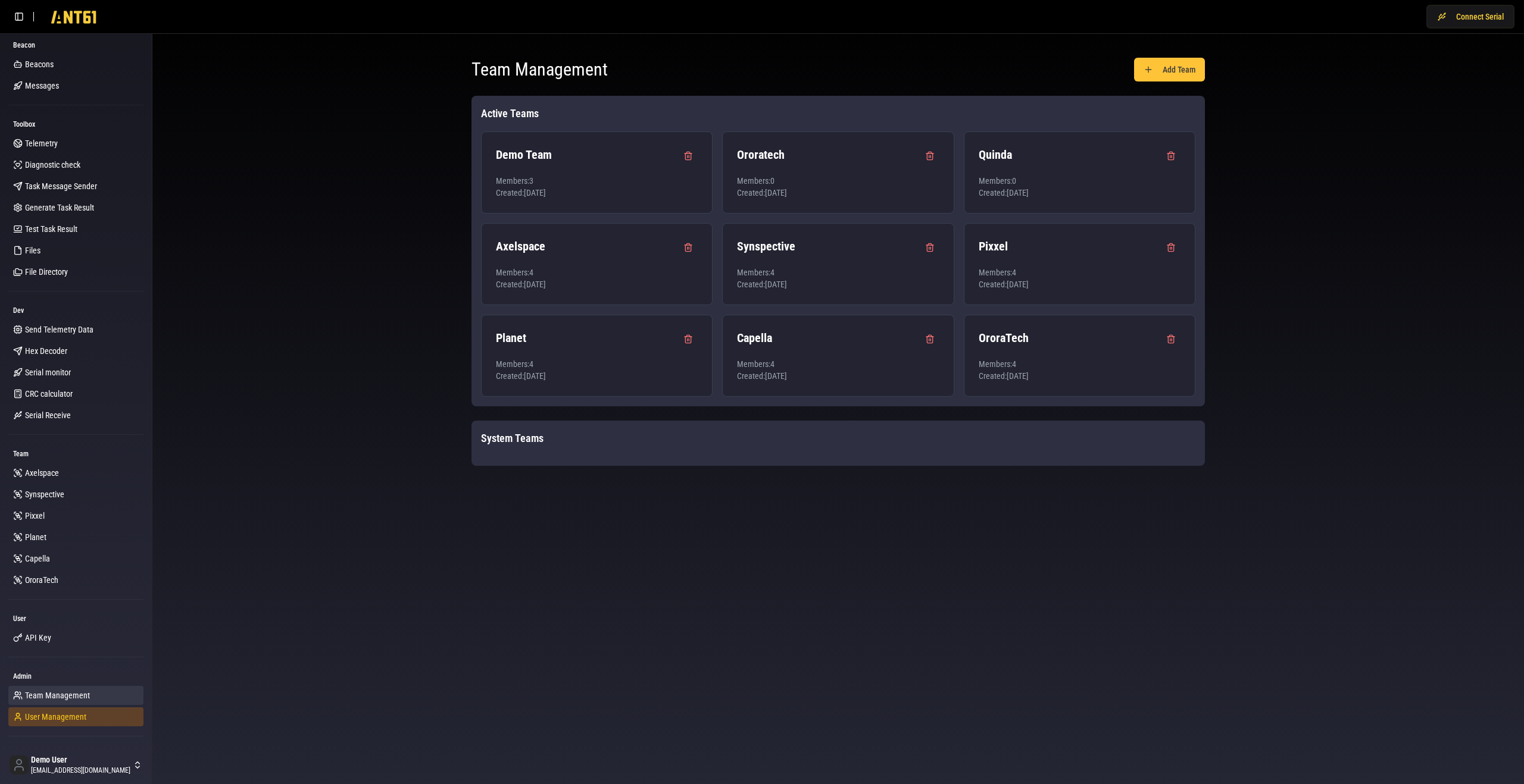
click at [46, 718] on span "User Management" at bounding box center [55, 717] width 61 height 12
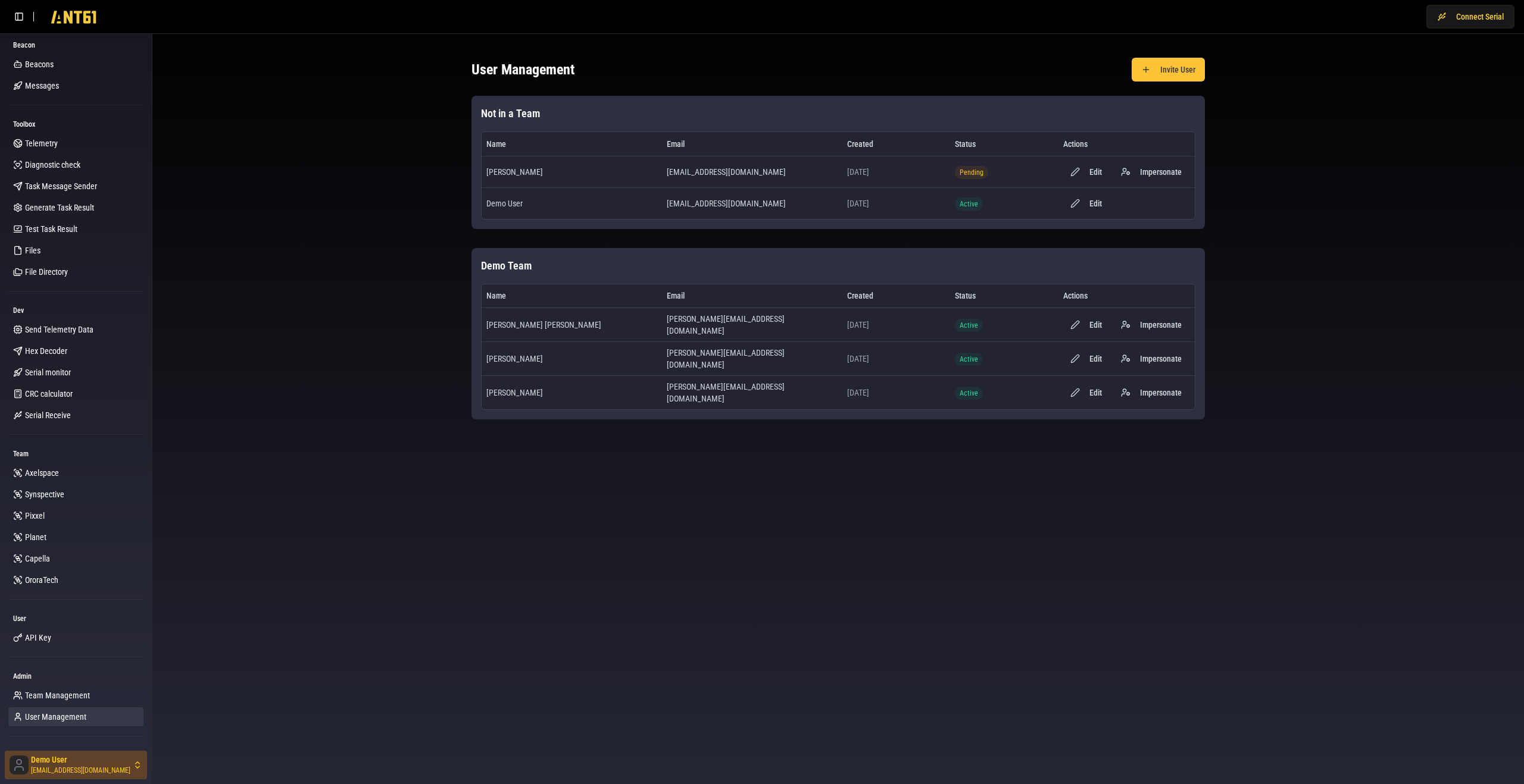
click at [42, 759] on html "Connect Serial Beacon Beacons Messages Toolbox Telemetry Diagnostic check Task …" at bounding box center [762, 392] width 1524 height 784
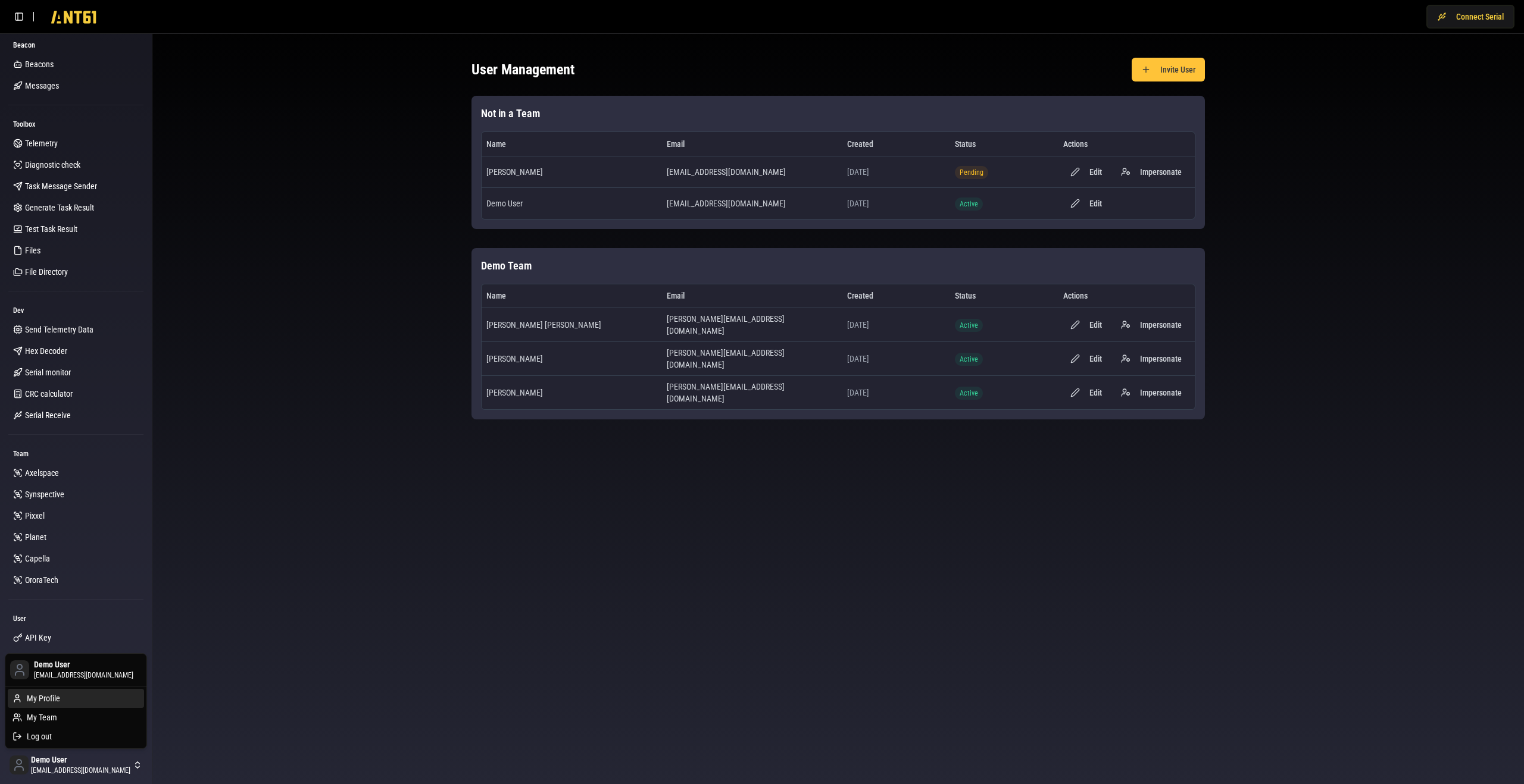
click at [61, 704] on div "My Profile" at bounding box center [75, 699] width 136 height 19
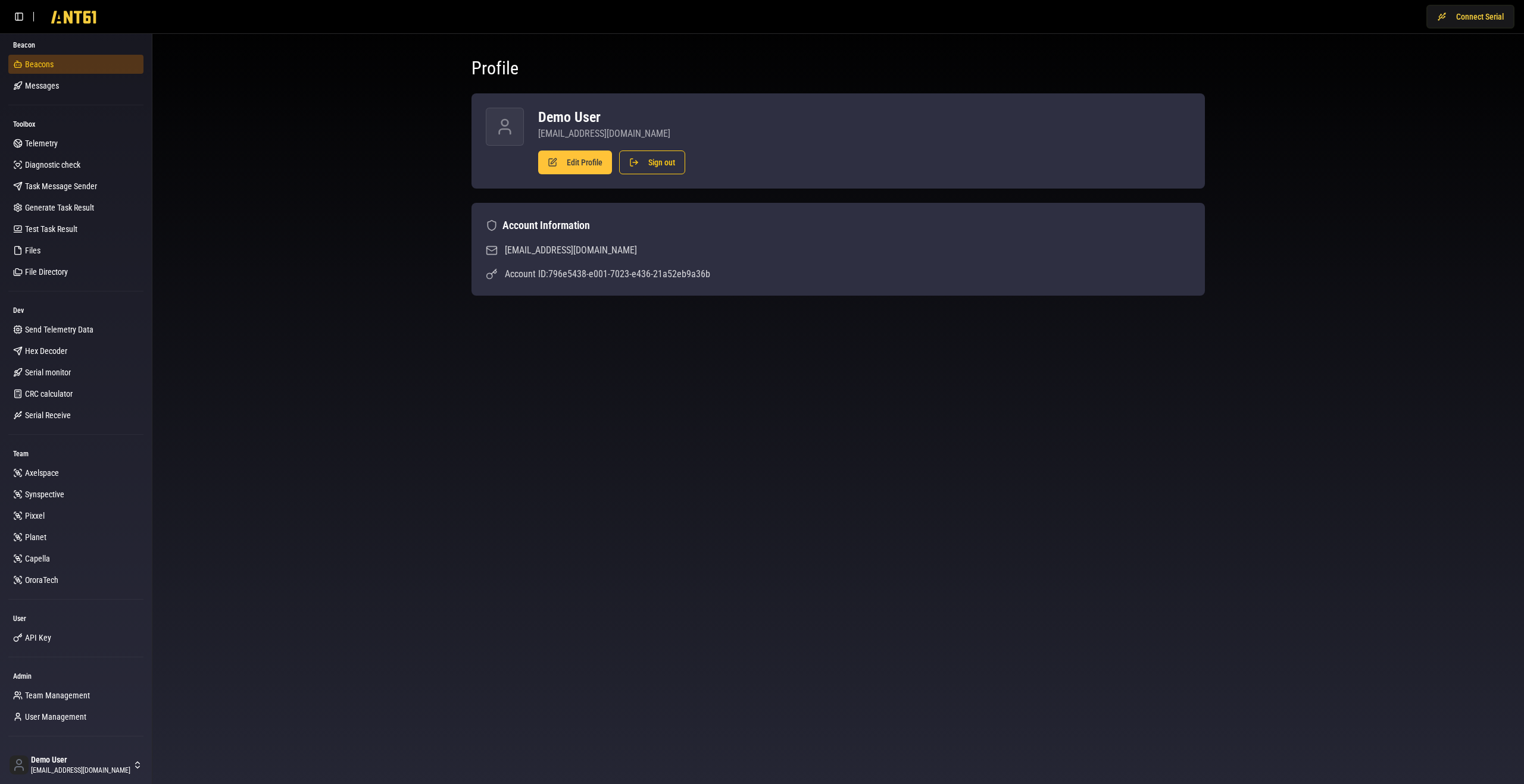
click at [69, 57] on link "Beacons" at bounding box center [76, 64] width 135 height 19
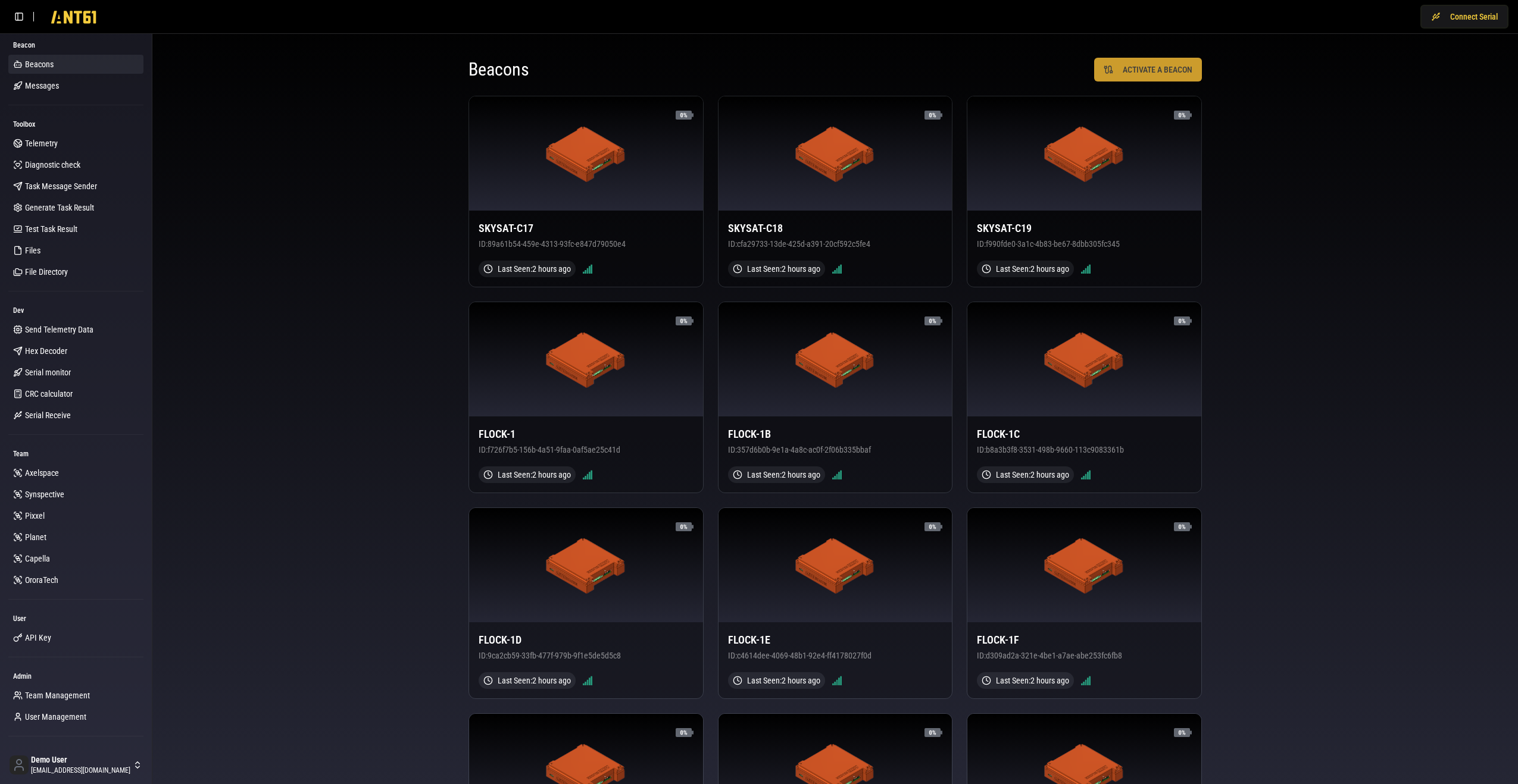
click at [1141, 70] on button "ACTIVATE A BEACON" at bounding box center [1148, 69] width 108 height 23
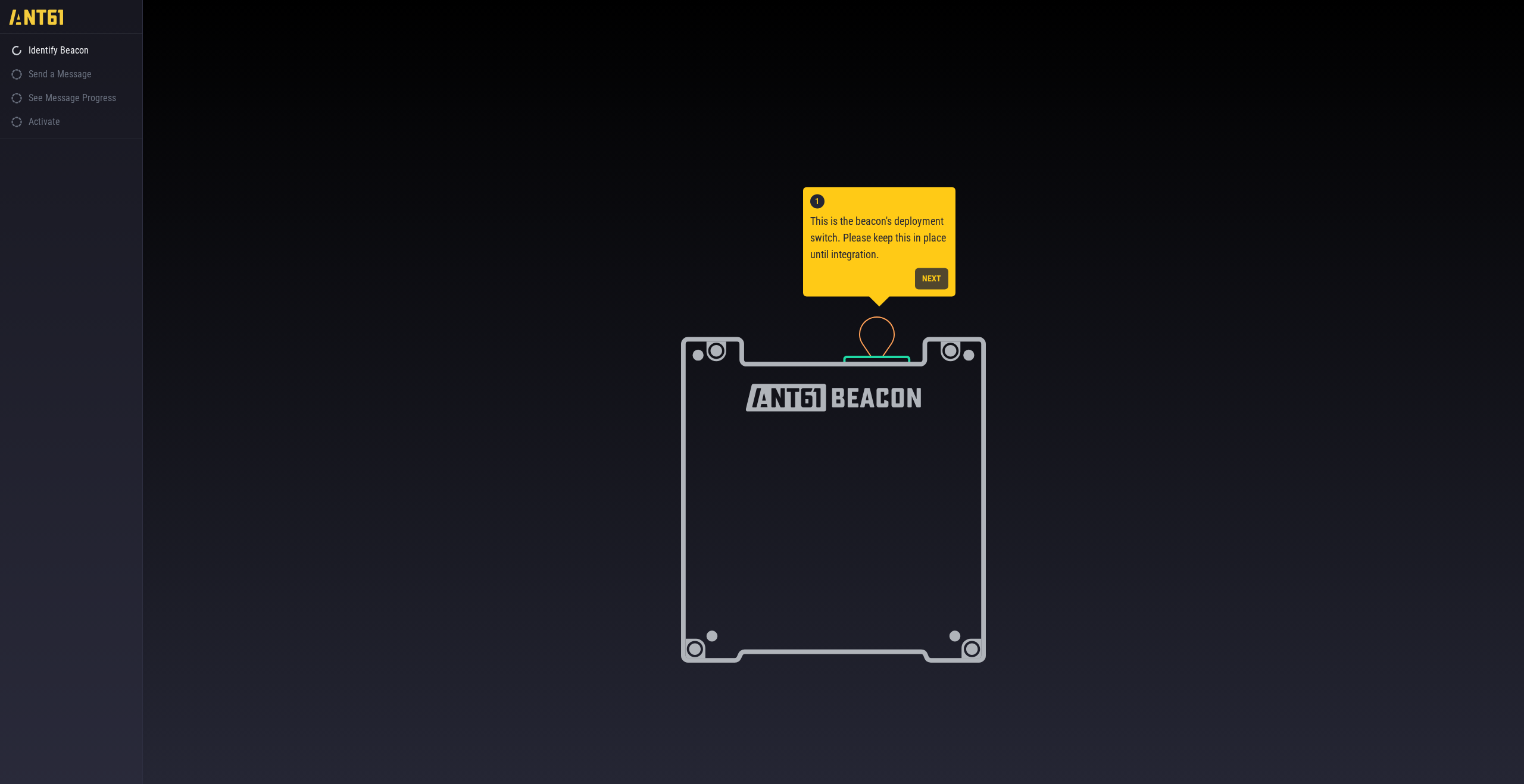
click at [931, 276] on button "NEXT" at bounding box center [932, 278] width 34 height 22
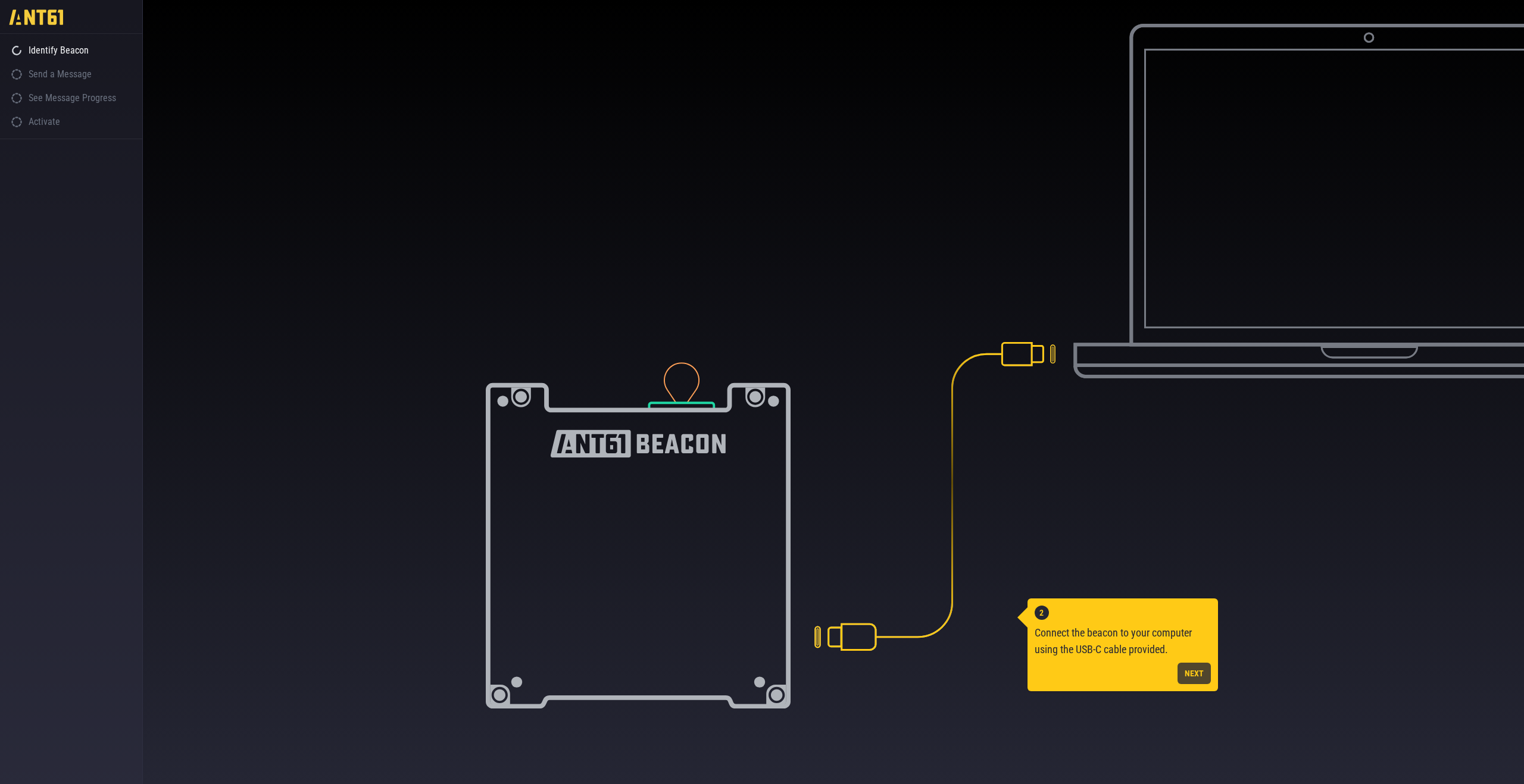
click at [1192, 682] on button "NEXT" at bounding box center [1195, 673] width 34 height 22
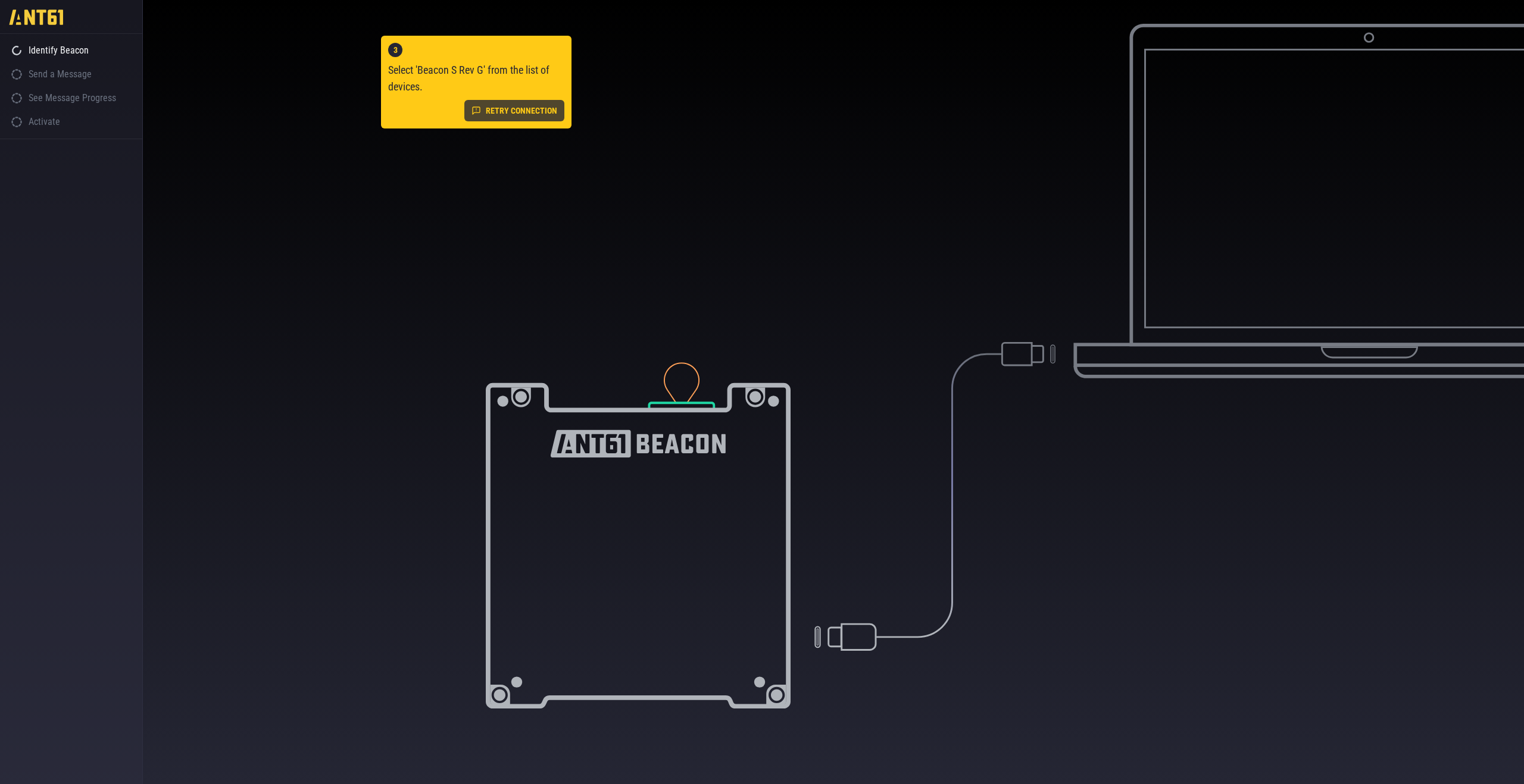
click at [552, 112] on button "RETRY CONNECTION" at bounding box center [515, 111] width 100 height 22
click at [385, 123] on div "1 This is the beacon's deployment switch. Please keep this in place until integ…" at bounding box center [833, 396] width 1382 height 747
click at [515, 113] on button "RETRY CONNECTION" at bounding box center [515, 111] width 100 height 22
click at [500, 138] on div "1 This is the beacon's deployment switch. Please keep this in place until integ…" at bounding box center [833, 396] width 1382 height 747
click at [510, 109] on button "RETRY CONNECTION" at bounding box center [515, 111] width 100 height 22
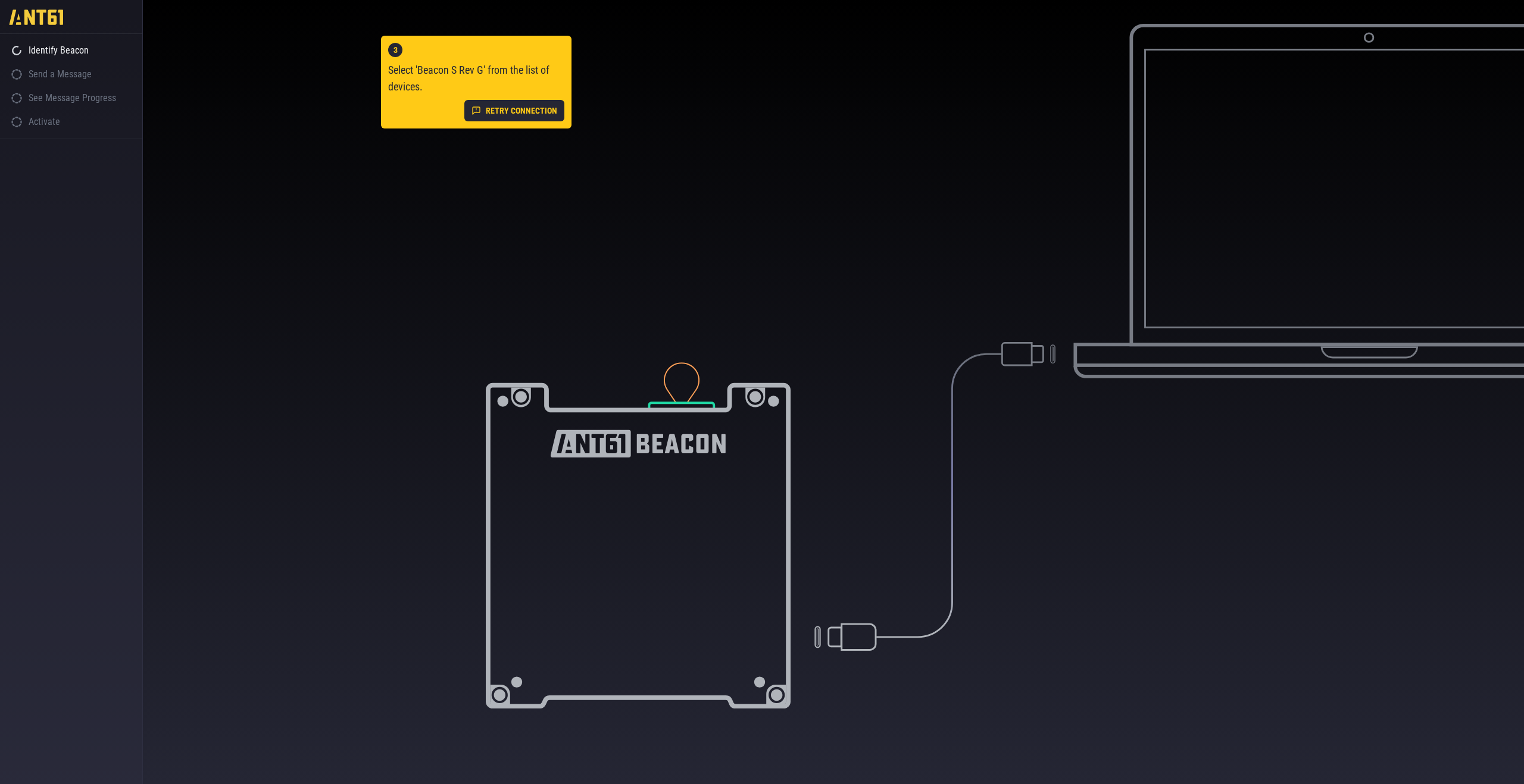
drag, startPoint x: 495, startPoint y: 149, endPoint x: 500, endPoint y: 127, distance: 22.6
click at [495, 148] on div "1 This is the beacon's deployment switch. Please keep this in place until integ…" at bounding box center [833, 396] width 1382 height 747
click at [503, 110] on button "RETRY CONNECTION" at bounding box center [515, 111] width 100 height 22
click at [501, 144] on div "1 This is the beacon's deployment switch. Please keep this in place until integ…" at bounding box center [833, 396] width 1382 height 747
click at [509, 111] on button "RETRY CONNECTION" at bounding box center [515, 111] width 100 height 22
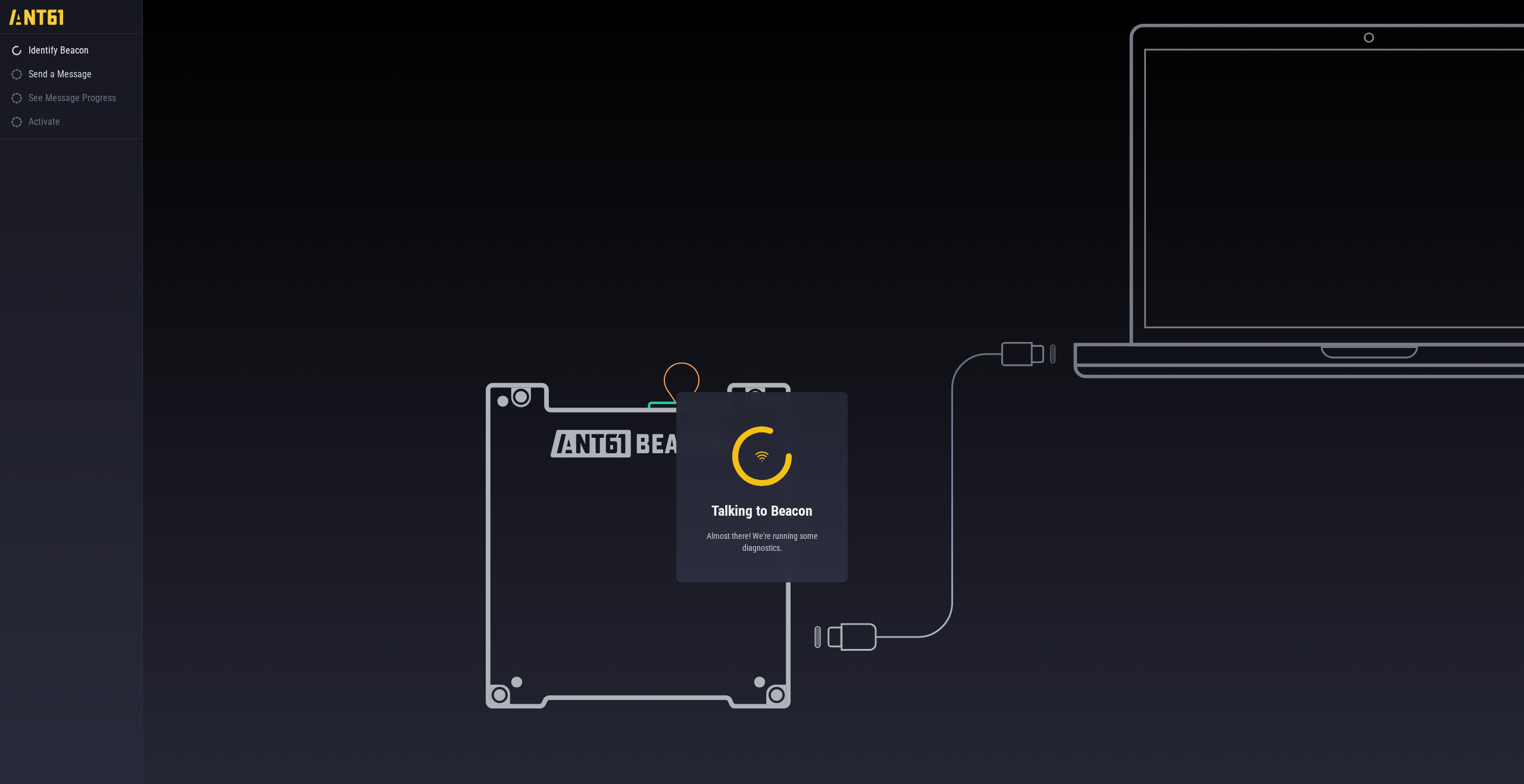
click at [82, 79] on div "Send a Message" at bounding box center [71, 74] width 142 height 23
click at [80, 98] on div "See Message Progress" at bounding box center [71, 97] width 142 height 23
click at [42, 120] on div "Activate" at bounding box center [71, 122] width 142 height 23
click at [59, 98] on div "See Message Progress" at bounding box center [71, 97] width 142 height 23
click at [59, 78] on div "Send a Message" at bounding box center [71, 74] width 142 height 23
